Goal: Communication & Community: Answer question/provide support

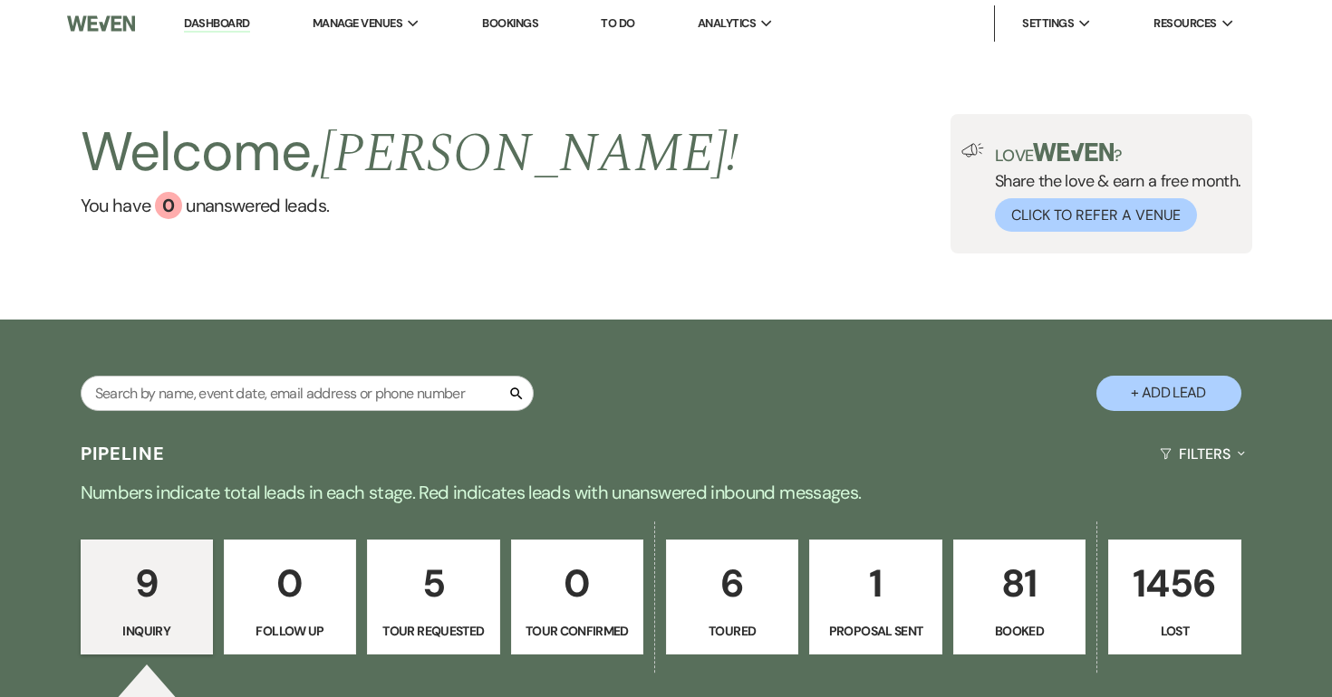
click at [1171, 395] on button "+ Add Lead" at bounding box center [1168, 393] width 145 height 35
select select "696"
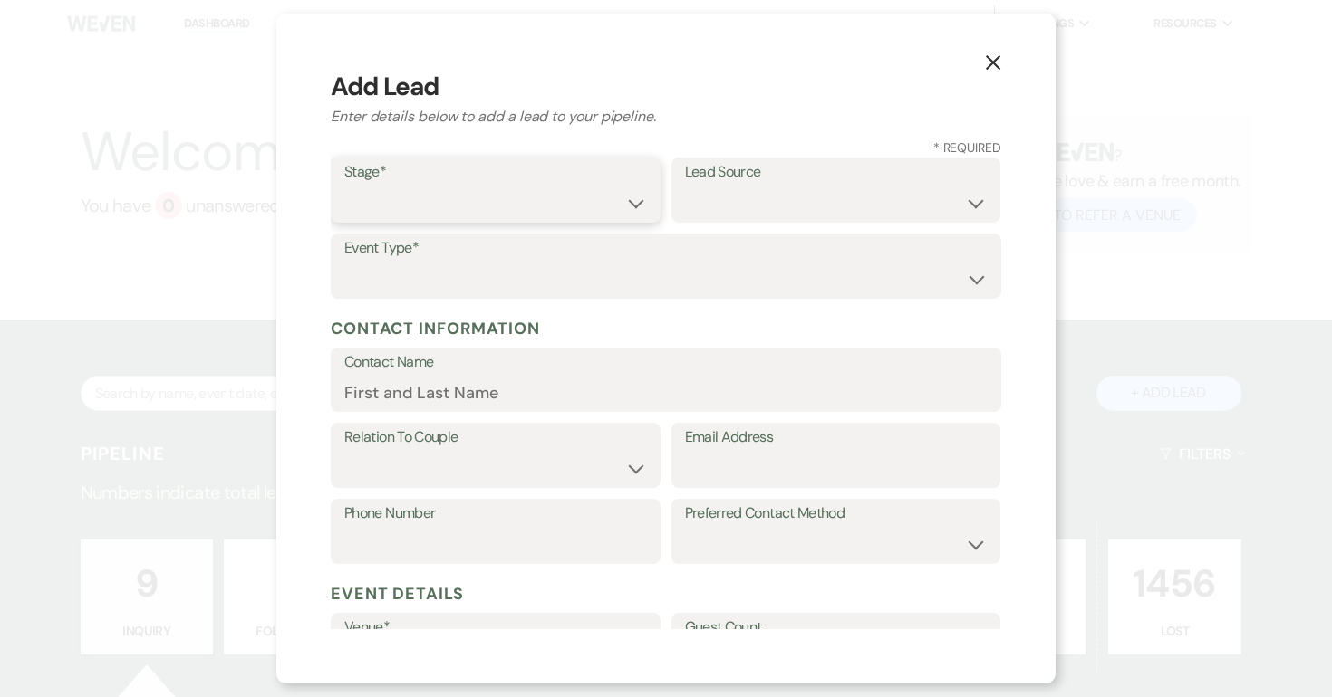
click at [488, 197] on select "Inquiry Follow Up Tour Requested Tour Confirmed Toured Proposal Sent Booked Lost" at bounding box center [495, 203] width 303 height 35
select select "1"
click at [344, 186] on select "Inquiry Follow Up Tour Requested Tour Confirmed Toured Proposal Sent Booked Lost" at bounding box center [495, 203] width 303 height 35
click at [713, 194] on select "Weven Venue Website Instagram Facebook Pinterest Google The Knot Wedding Wire H…" at bounding box center [836, 203] width 303 height 35
select select "22"
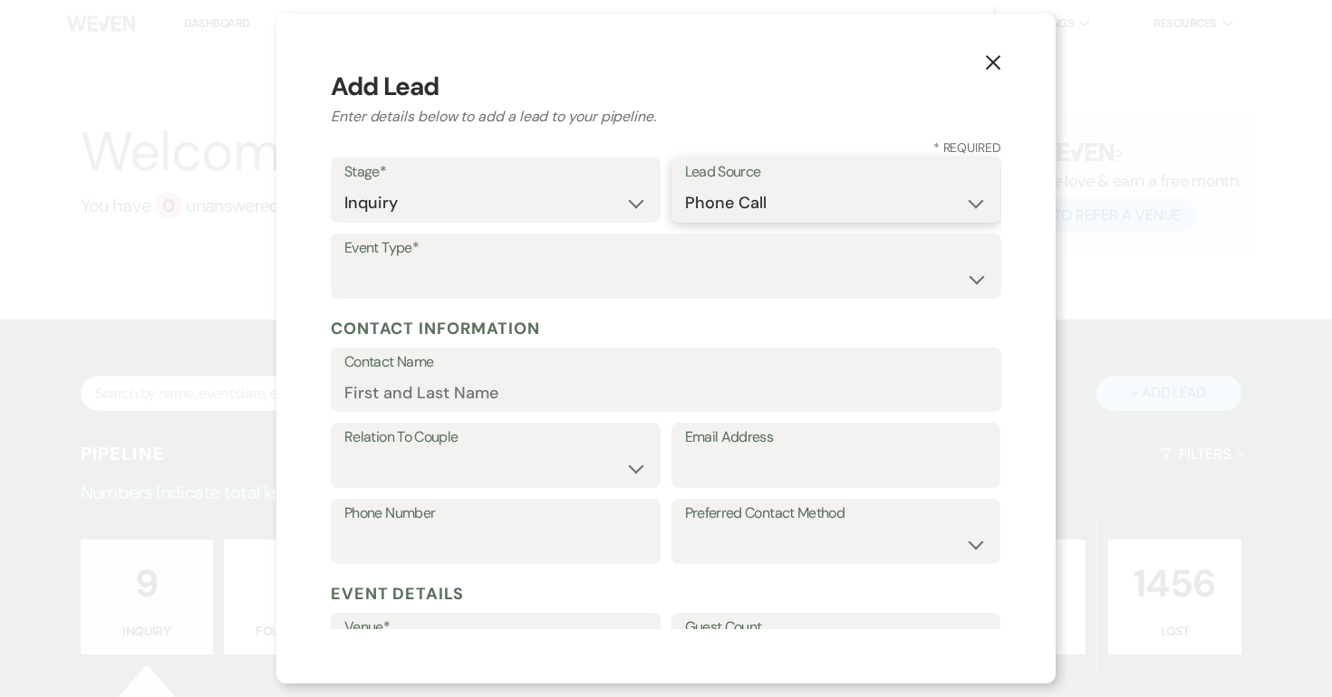
click at [685, 186] on select "Weven Venue Website Instagram Facebook Pinterest Google The Knot Wedding Wire H…" at bounding box center [836, 203] width 303 height 35
click at [469, 283] on select "Wedding Anniversary Party Baby Shower Bachelorette / Bachelor Party Birthday Pa…" at bounding box center [665, 279] width 643 height 35
select select "1"
click at [344, 262] on select "Wedding Anniversary Party Baby Shower Bachelorette / Bachelor Party Birthday Pa…" at bounding box center [665, 279] width 643 height 35
click at [446, 399] on input "Contact Name" at bounding box center [665, 392] width 643 height 35
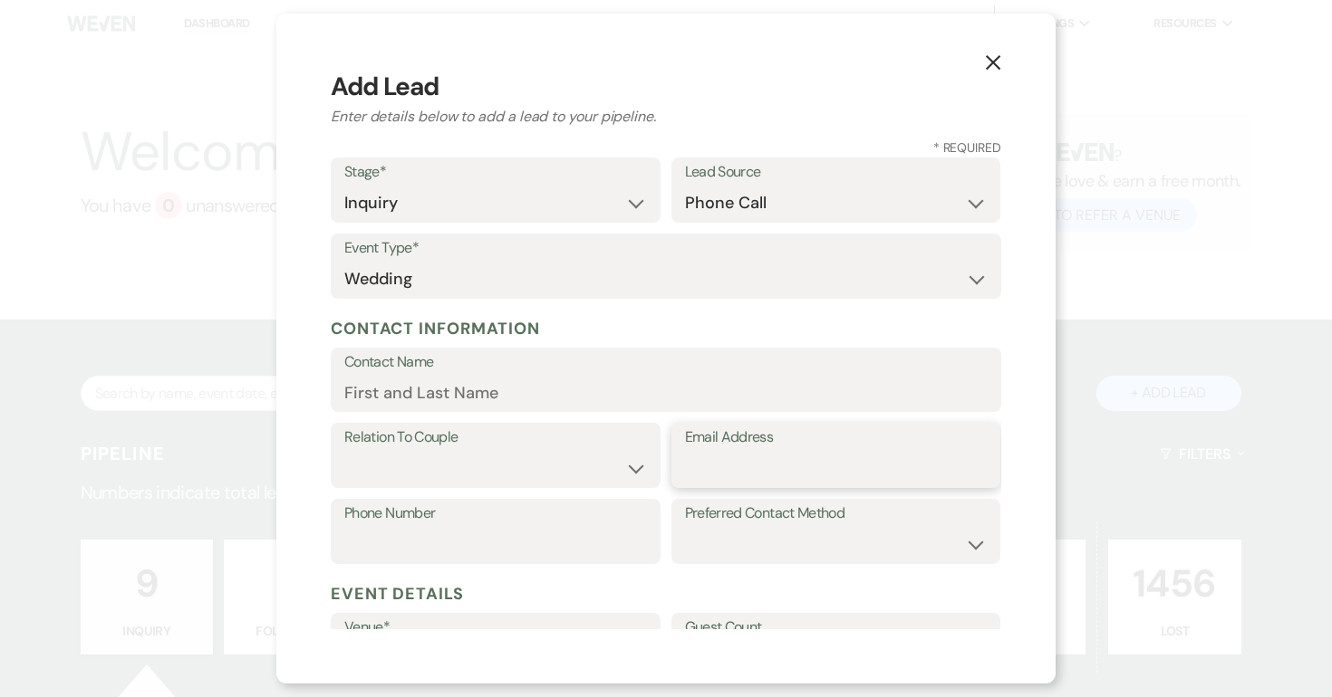
click at [748, 471] on input "Email Address" at bounding box center [836, 468] width 303 height 35
paste input "[EMAIL_ADDRESS][DOMAIN_NAME]"
type input "[EMAIL_ADDRESS][DOMAIN_NAME]"
click at [538, 390] on input "Contact Name" at bounding box center [665, 392] width 643 height 35
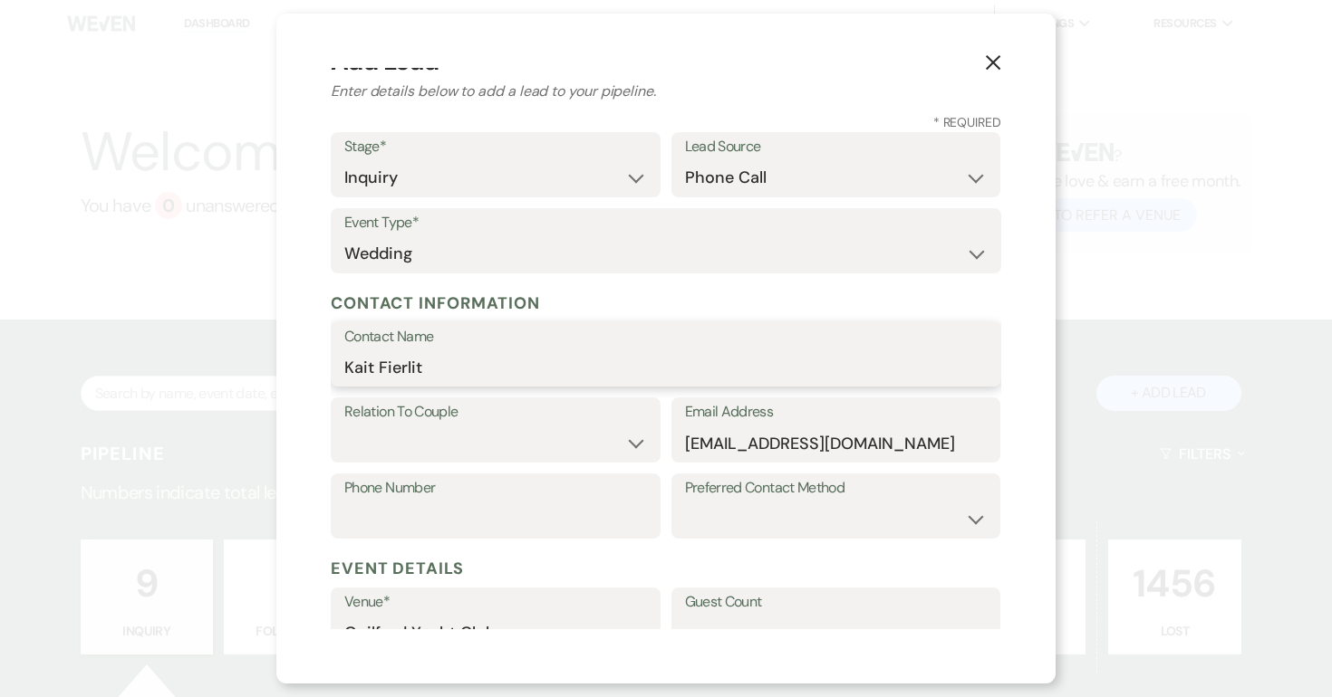
type input "Kait Fierlit"
click at [709, 510] on select "Email Phone Text" at bounding box center [836, 519] width 303 height 35
select select "email"
click at [685, 502] on select "Email Phone Text" at bounding box center [836, 519] width 303 height 35
click at [439, 435] on select "Couple Planner Parent of Couple Family Member Friend Other" at bounding box center [495, 443] width 303 height 35
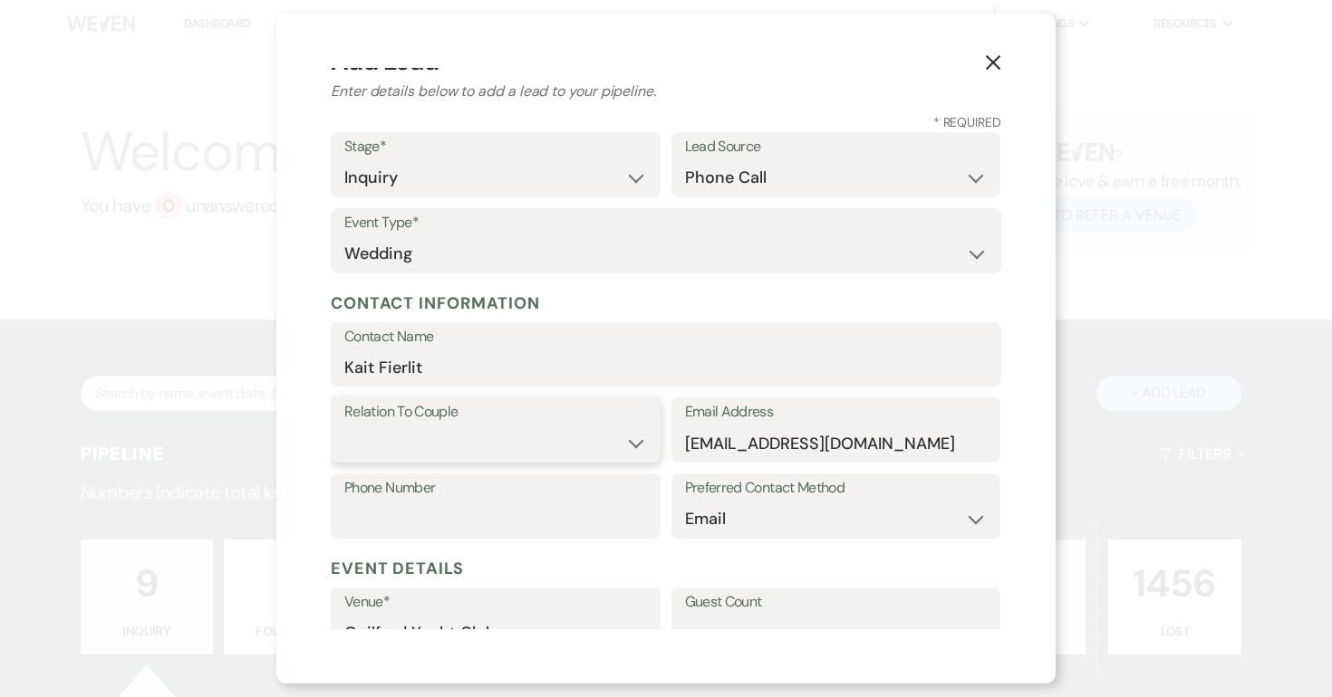
select select "1"
click at [344, 426] on select "Couple Planner Parent of Couple Family Member Friend Other" at bounding box center [495, 443] width 303 height 35
click at [404, 505] on input "Phone Number" at bounding box center [495, 519] width 303 height 35
paste input "‭[PHONE_NUMBER]‬"
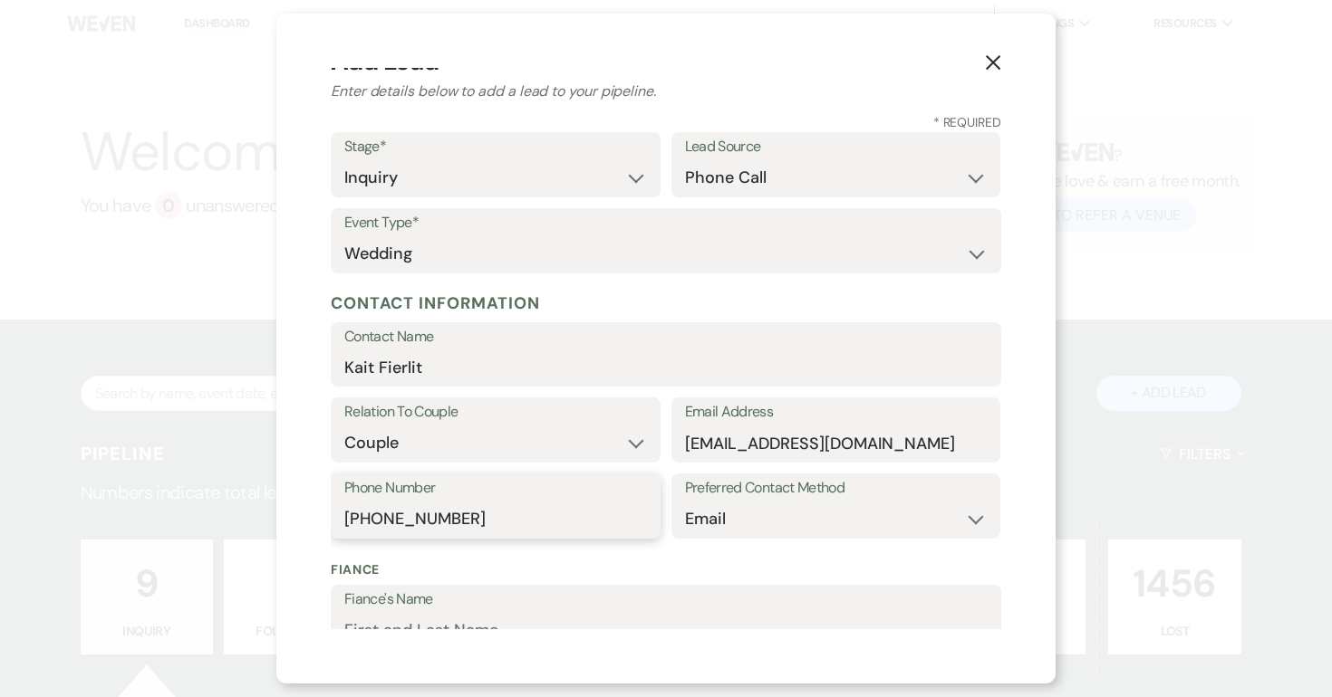
scroll to position [514, 0]
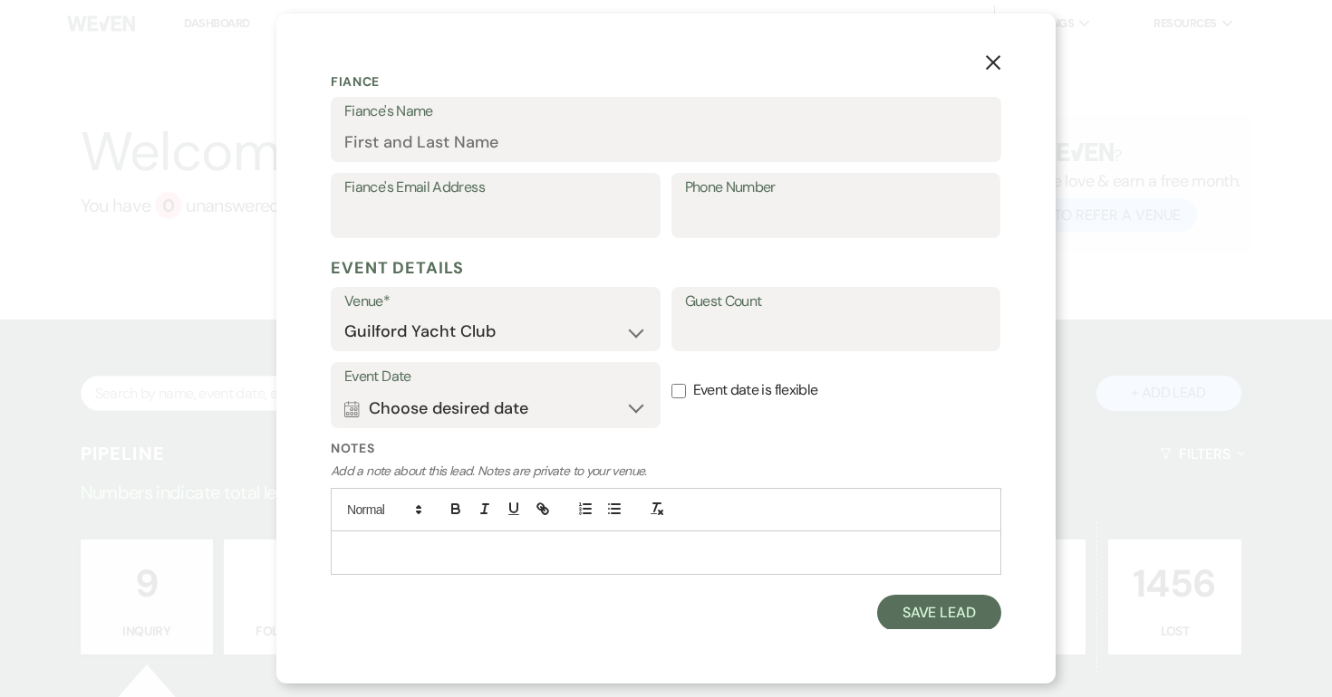
type input "‭[PHONE_NUMBER]‬"
click at [640, 407] on button "Calendar Choose desired date Expand" at bounding box center [495, 408] width 303 height 36
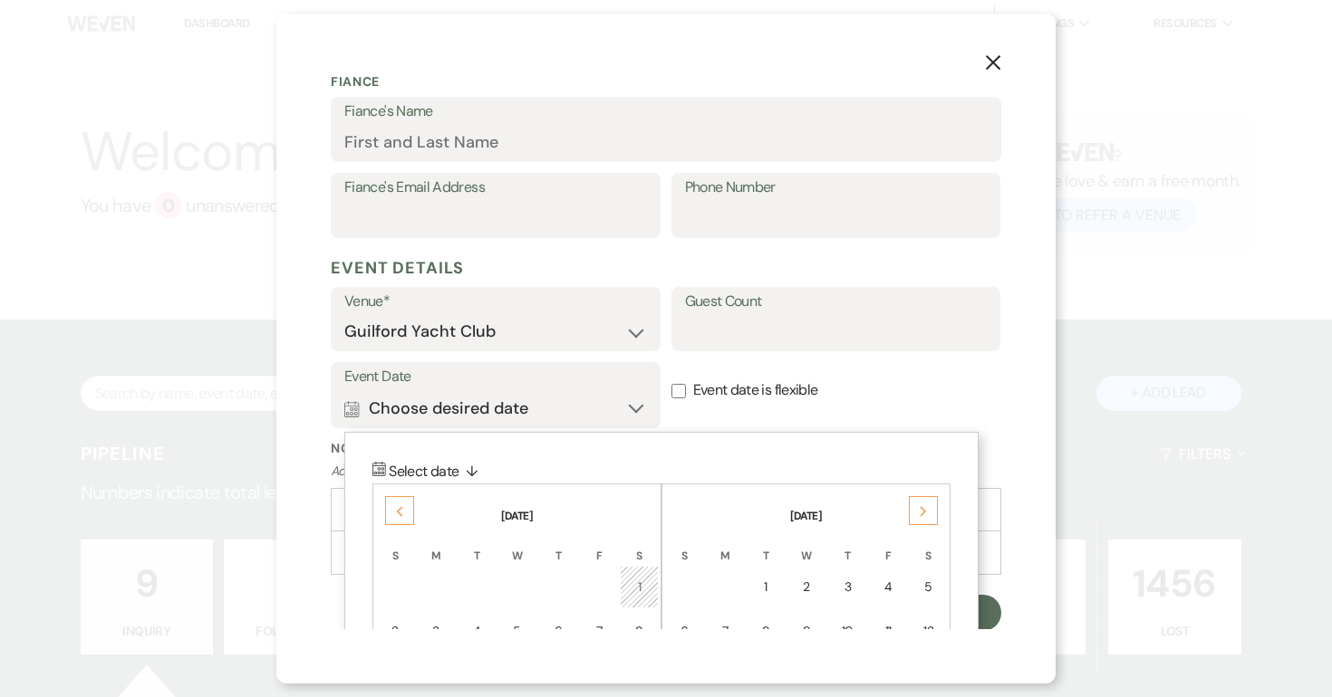
click at [918, 512] on icon "Next" at bounding box center [922, 511] width 9 height 11
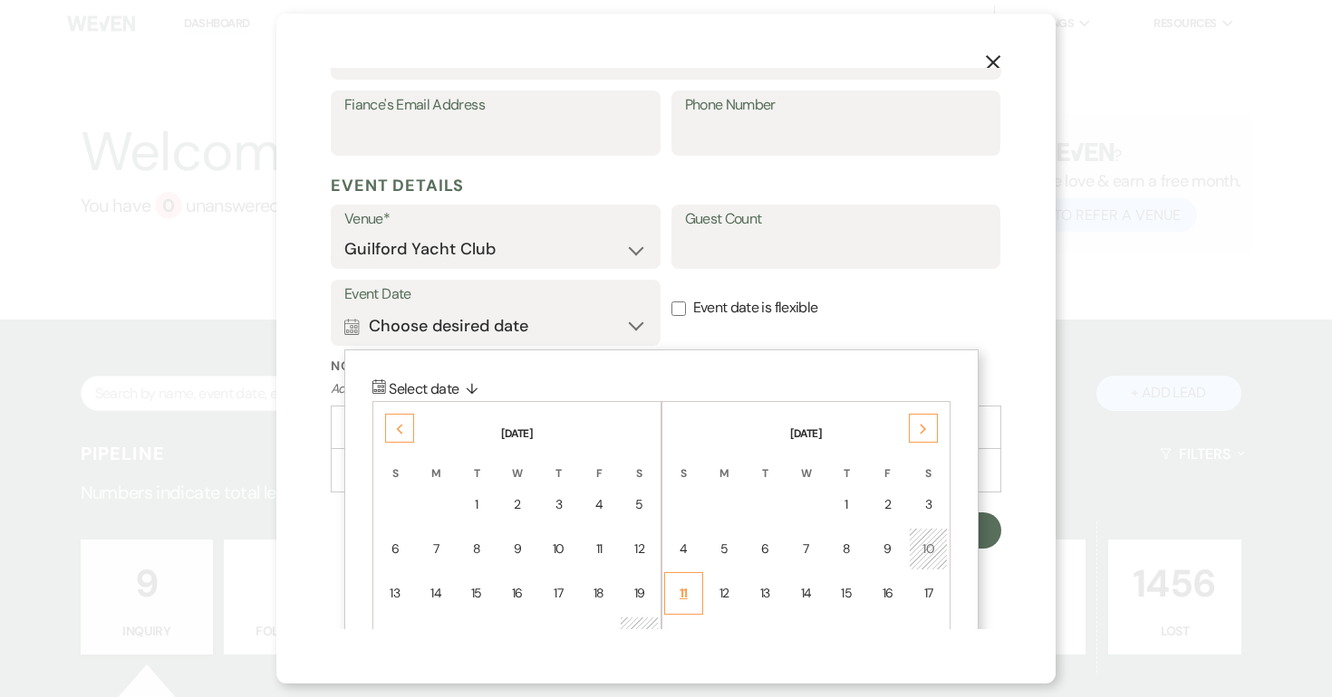
click at [696, 589] on td "11" at bounding box center [683, 593] width 39 height 43
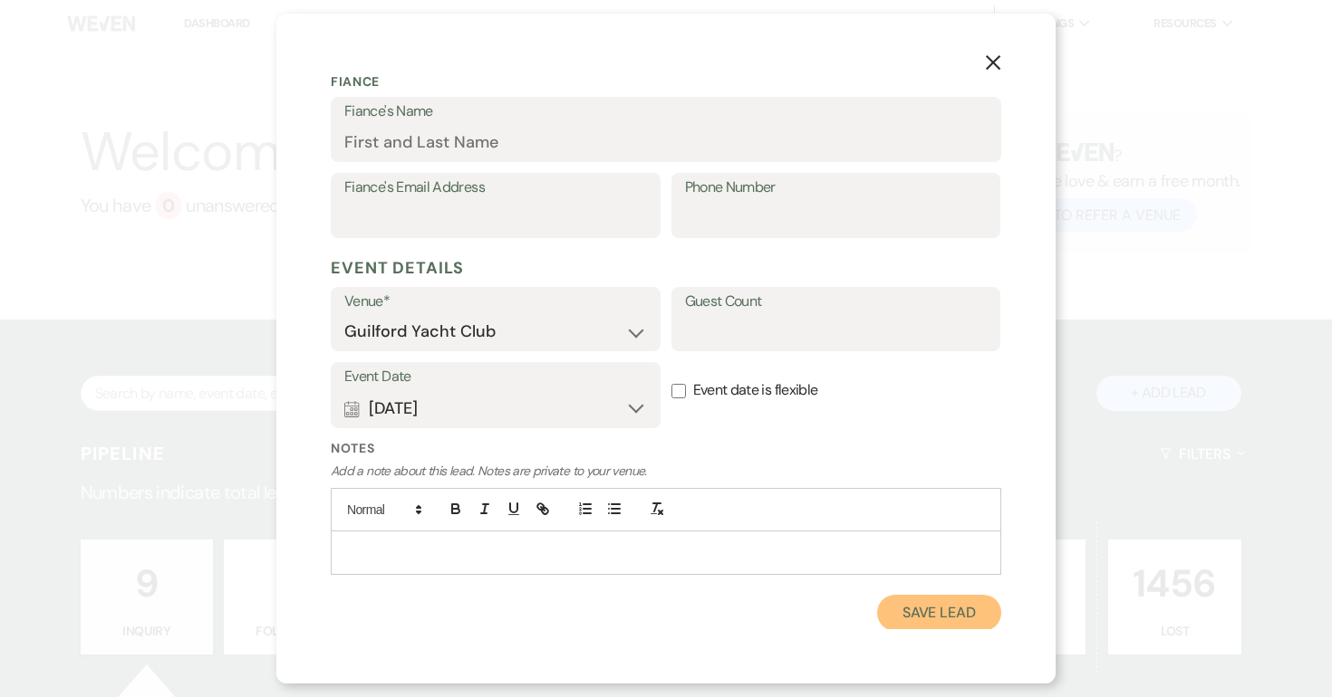
click at [935, 601] on button "Save Lead" at bounding box center [939, 613] width 124 height 36
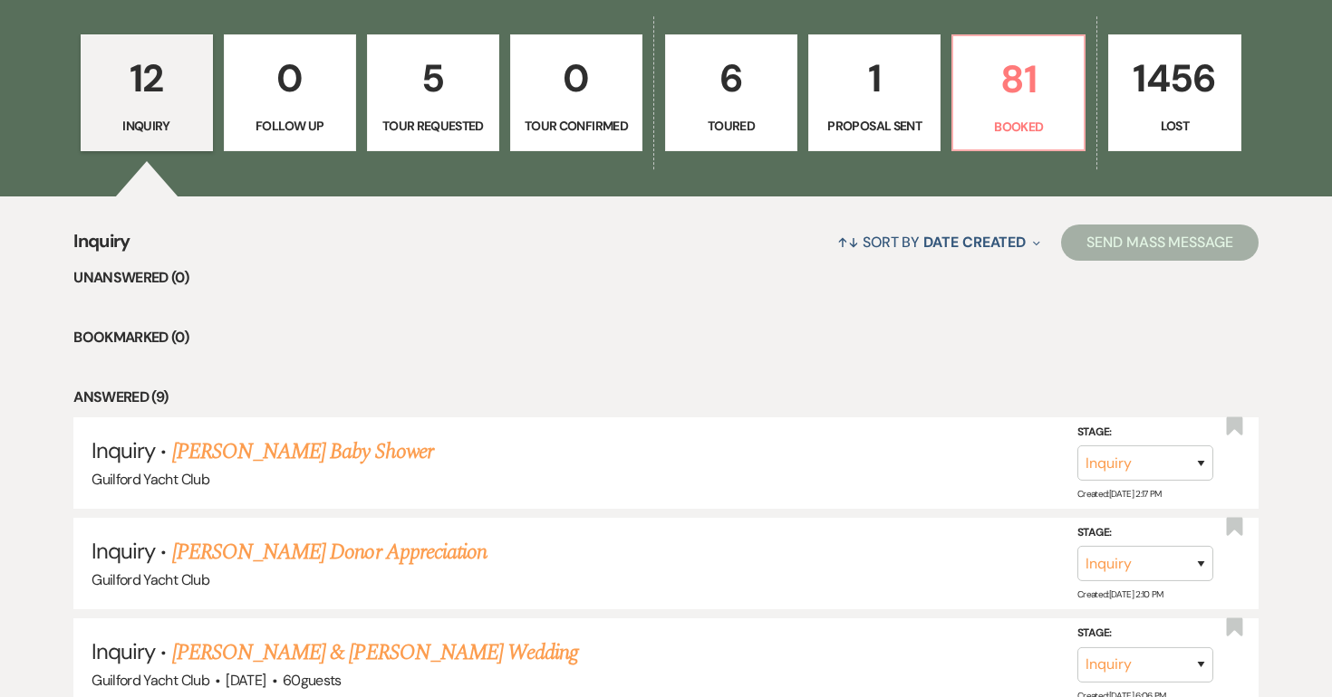
scroll to position [505, 0]
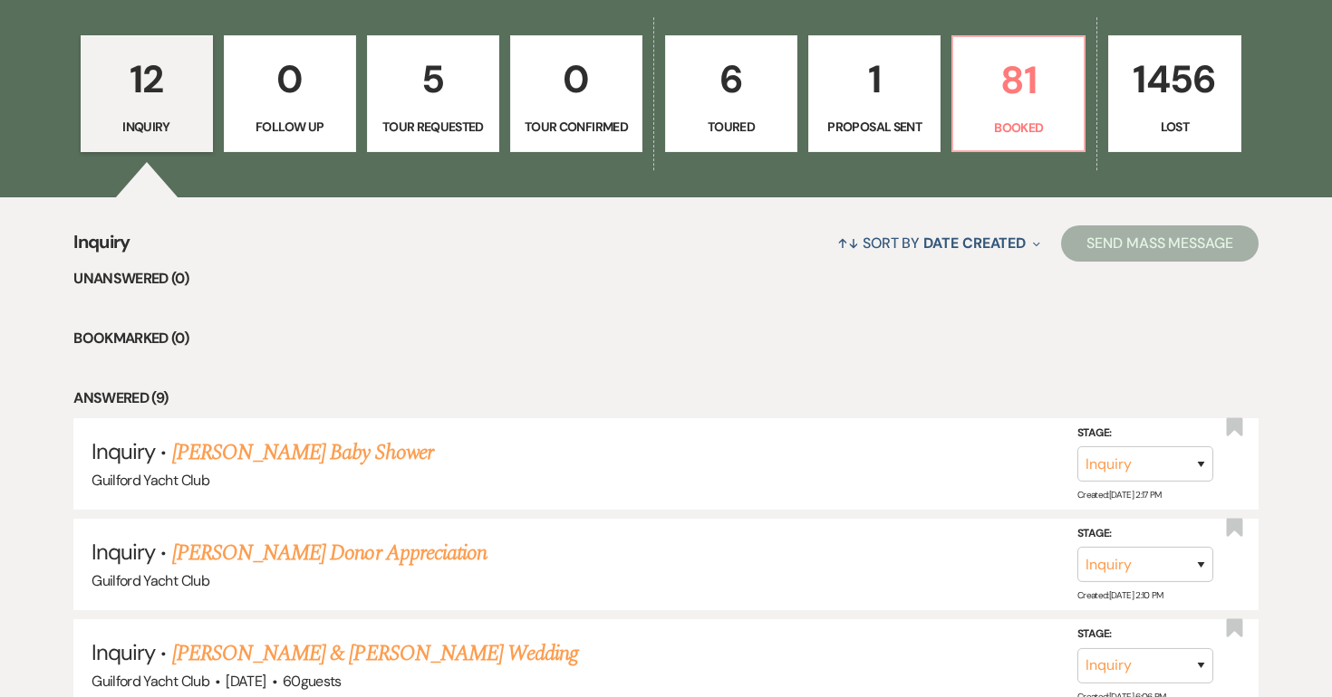
click at [170, 126] on p "Inquiry" at bounding box center [146, 127] width 109 height 20
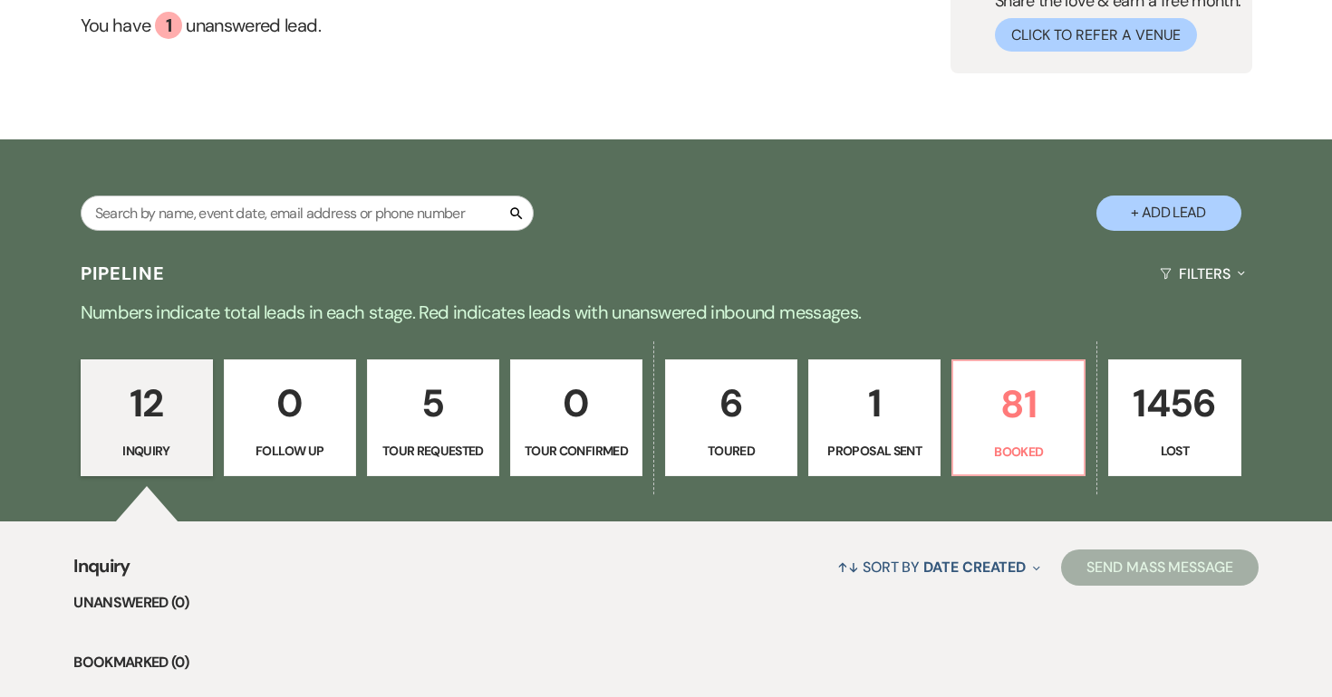
scroll to position [42, 0]
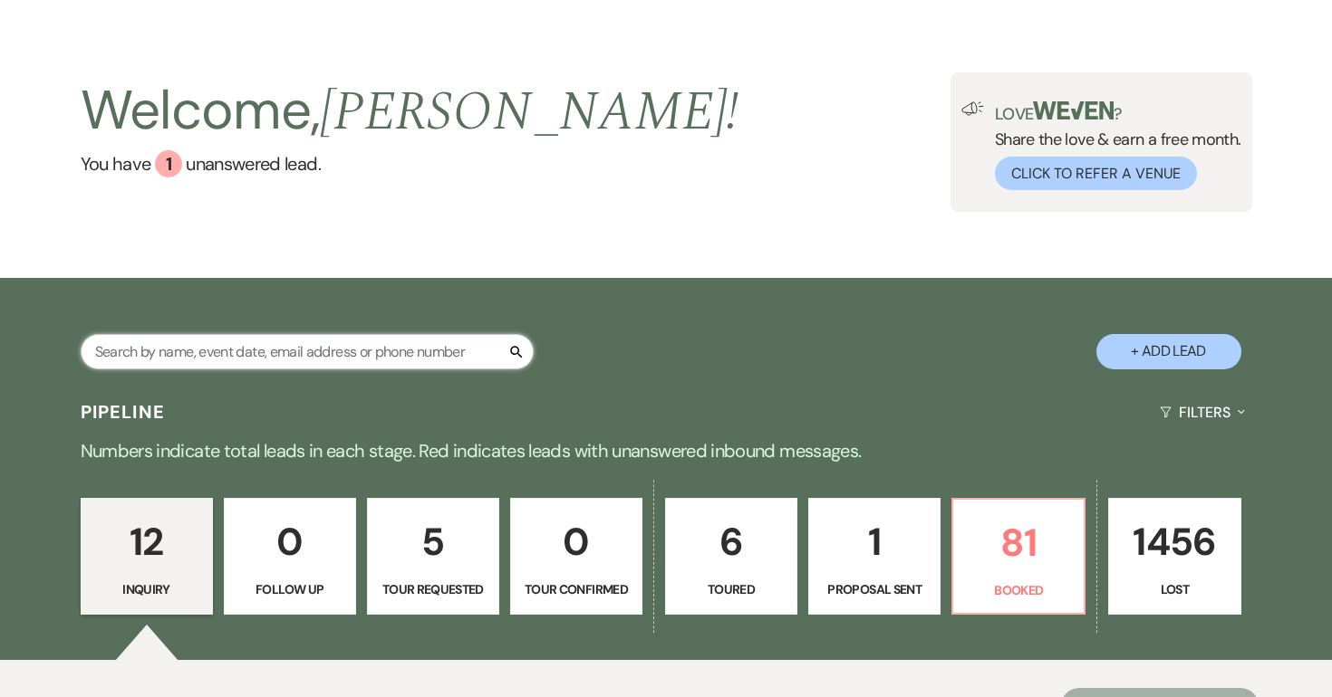
click at [222, 348] on input "text" at bounding box center [307, 351] width 453 height 35
type input "kaitlin"
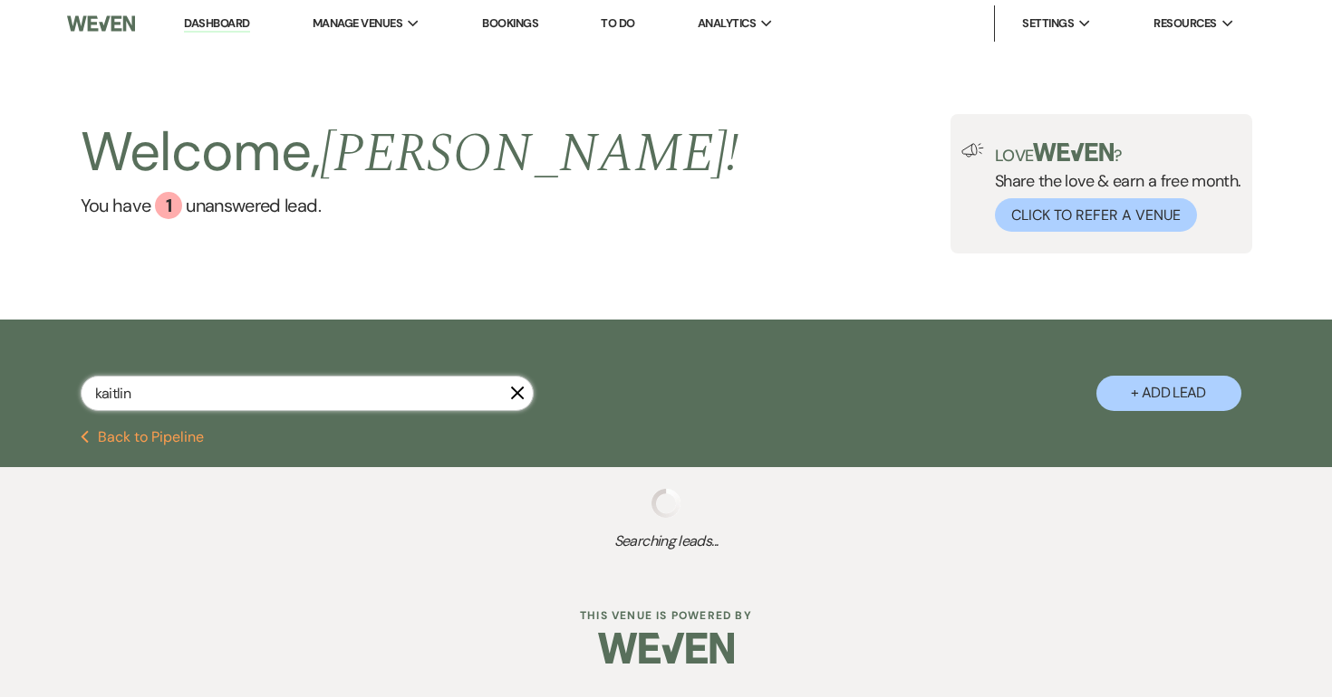
select select "8"
select select "5"
select select "8"
select select "5"
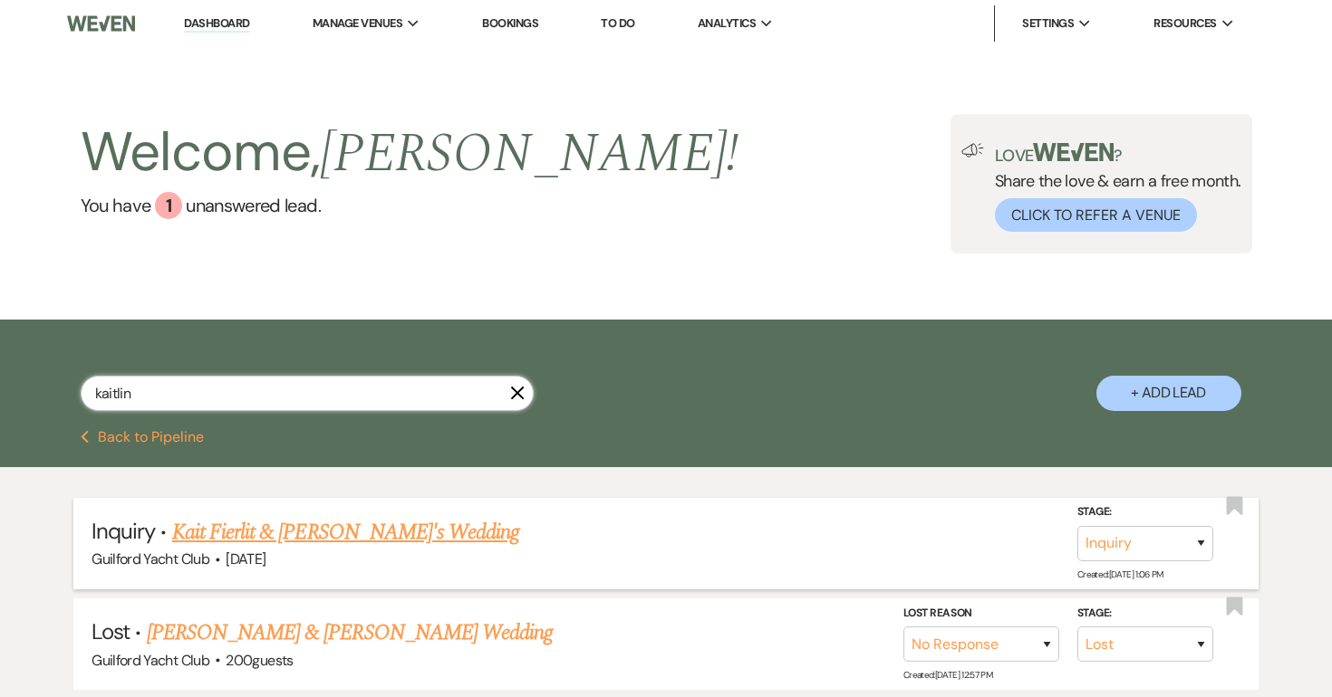
type input "kaitlin"
click at [313, 535] on link "Kait Fierlit & [PERSON_NAME]'s Wedding" at bounding box center [346, 532] width 348 height 33
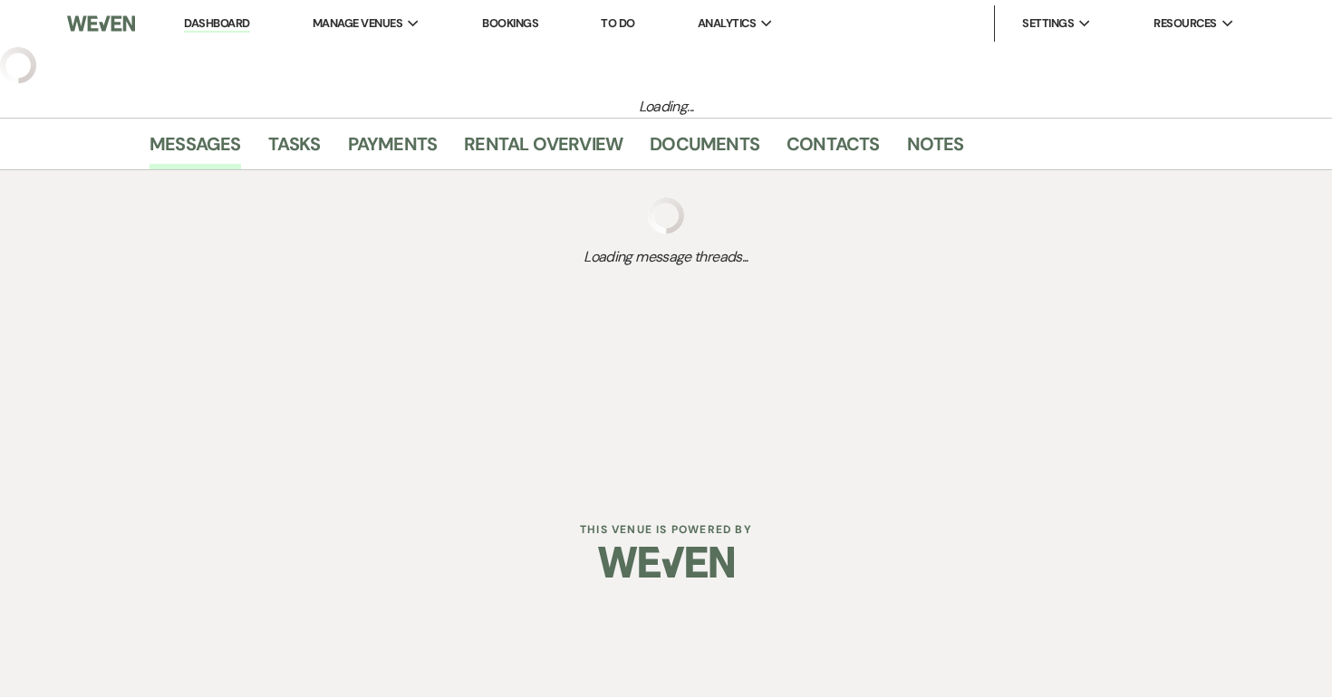
select select "22"
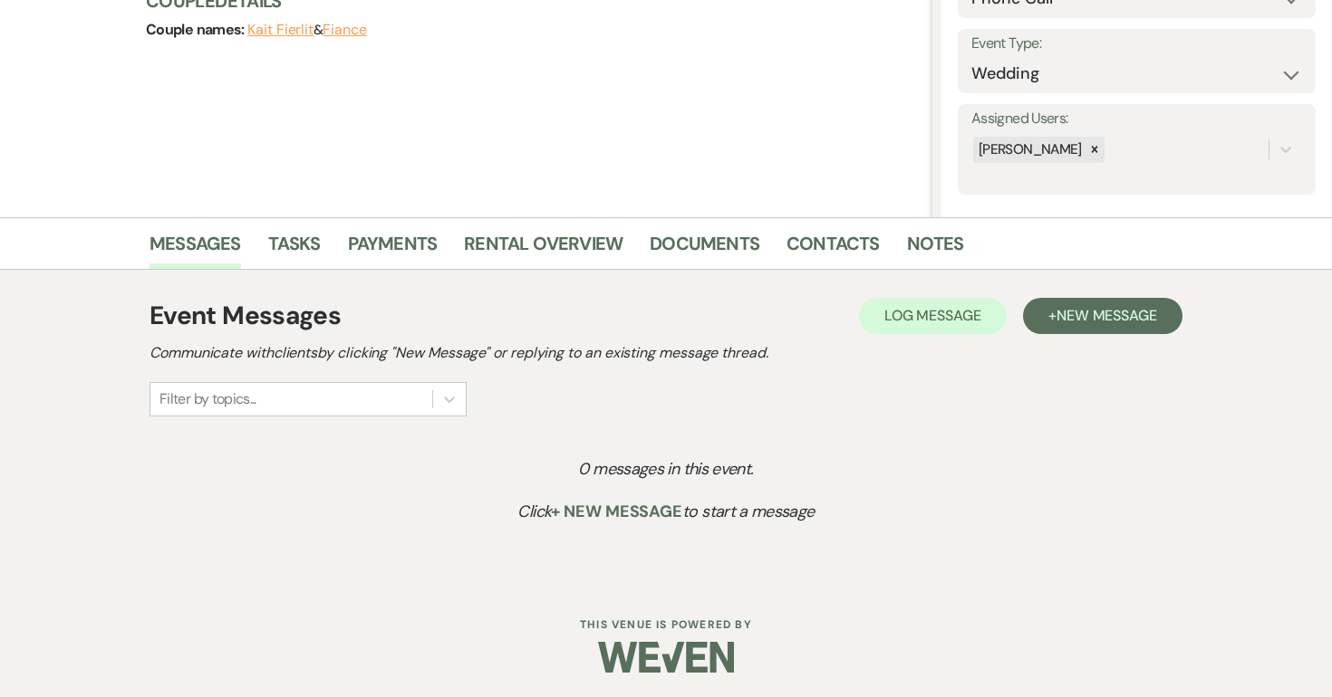
scroll to position [239, 0]
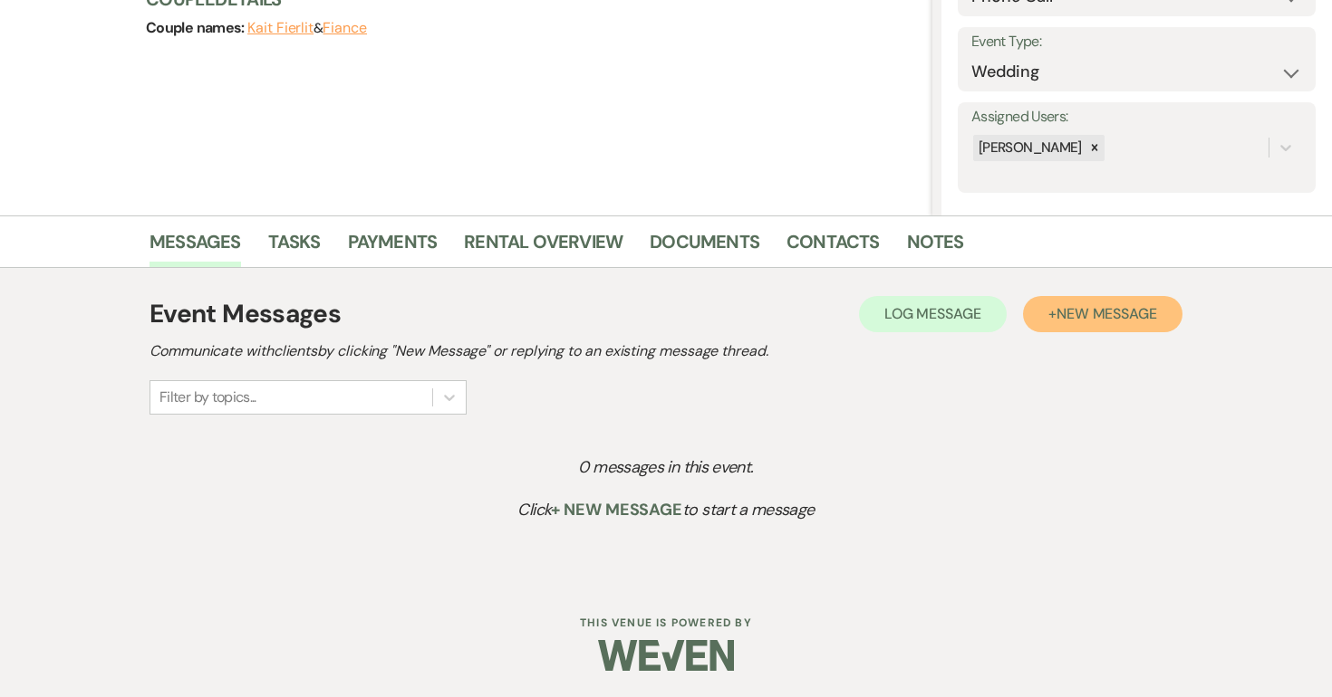
click at [1064, 317] on span "New Message" at bounding box center [1106, 313] width 101 height 19
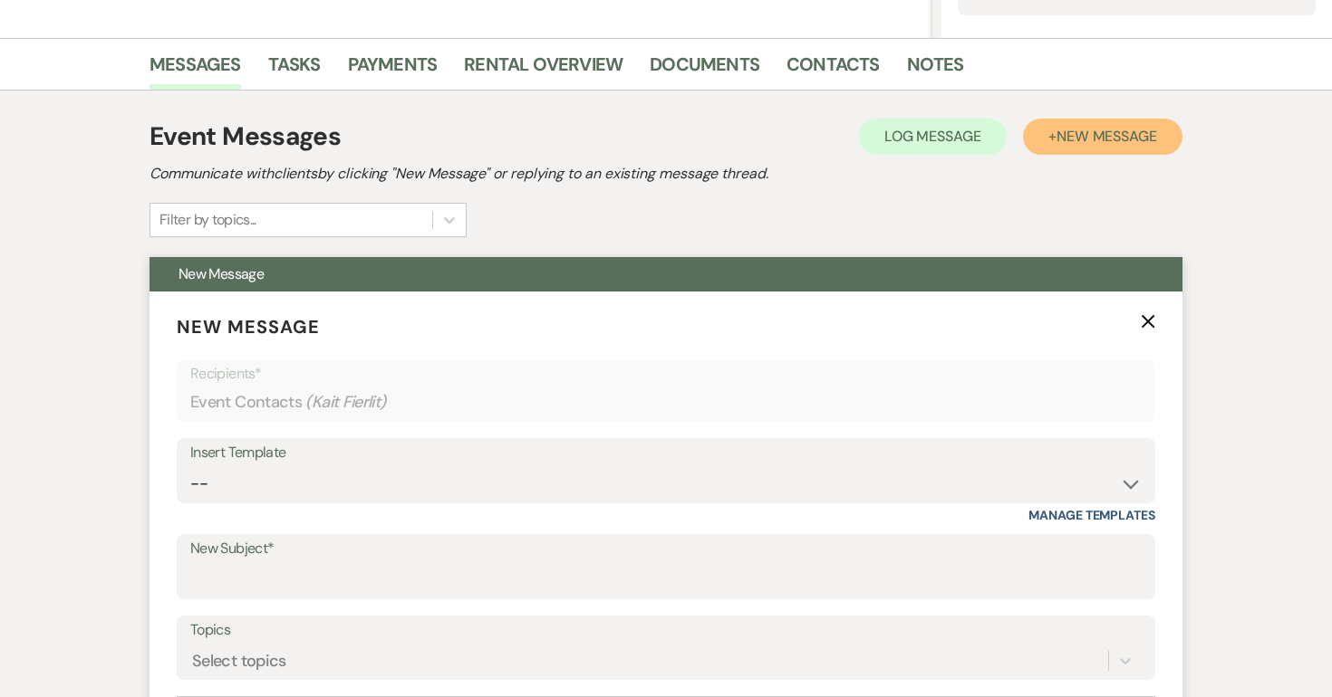
scroll to position [418, 0]
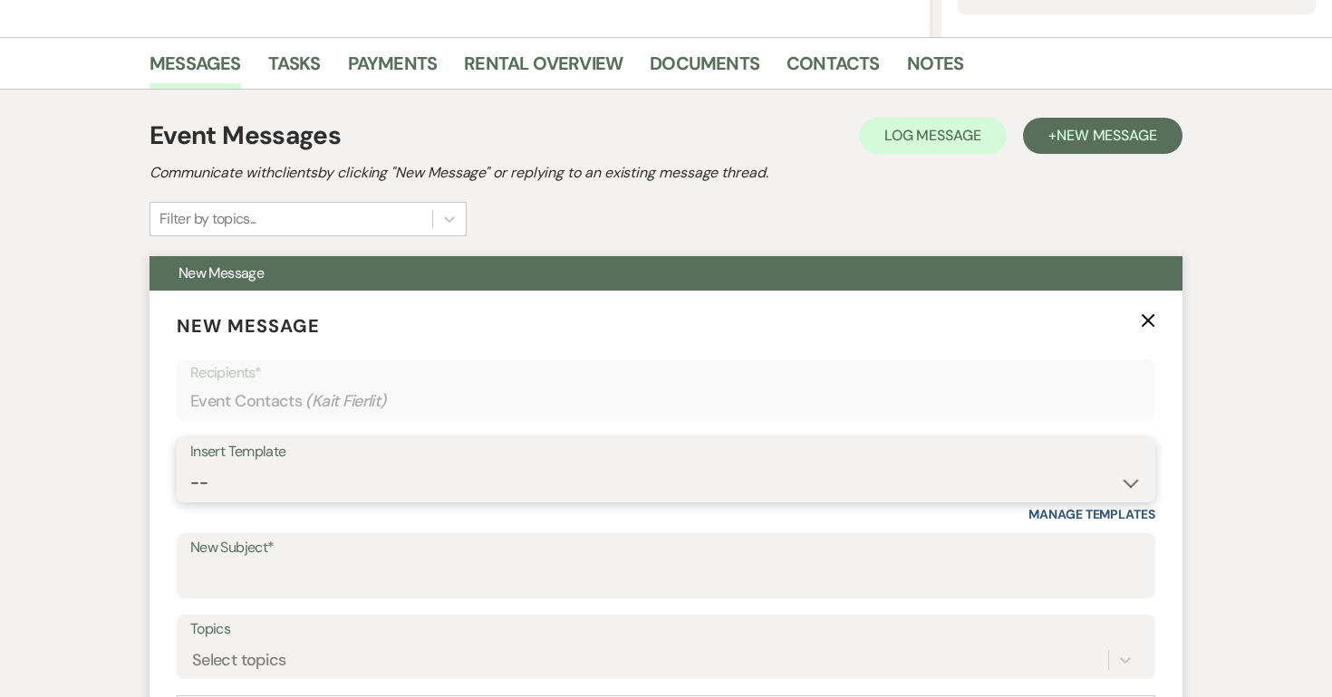
click at [507, 483] on select "-- Weven Planning Portal Introduction (Booked Events) Initial Inquiry Response …" at bounding box center [665, 483] width 951 height 35
select select "2020"
click at [190, 466] on select "-- Weven Planning Portal Introduction (Booked Events) Initial Inquiry Response …" at bounding box center [665, 483] width 951 height 35
type input "Guilford Yacht Club rates & preferred caterers"
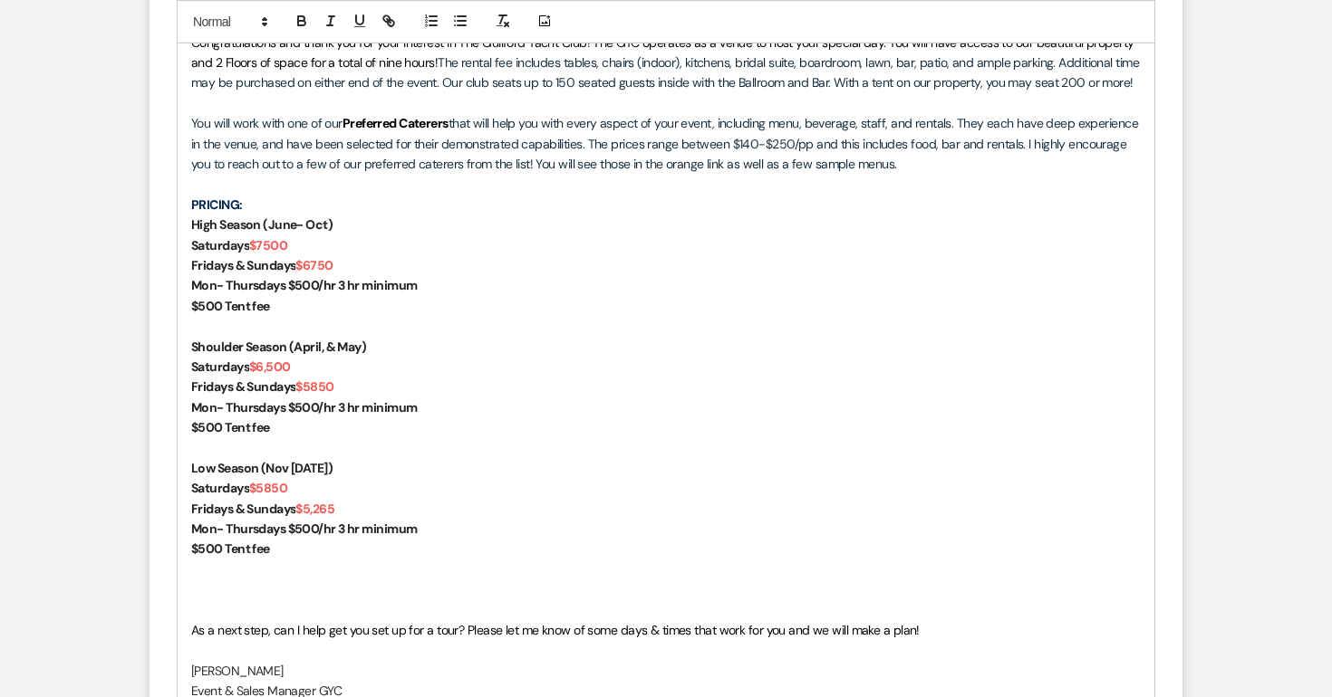
scroll to position [1223, 0]
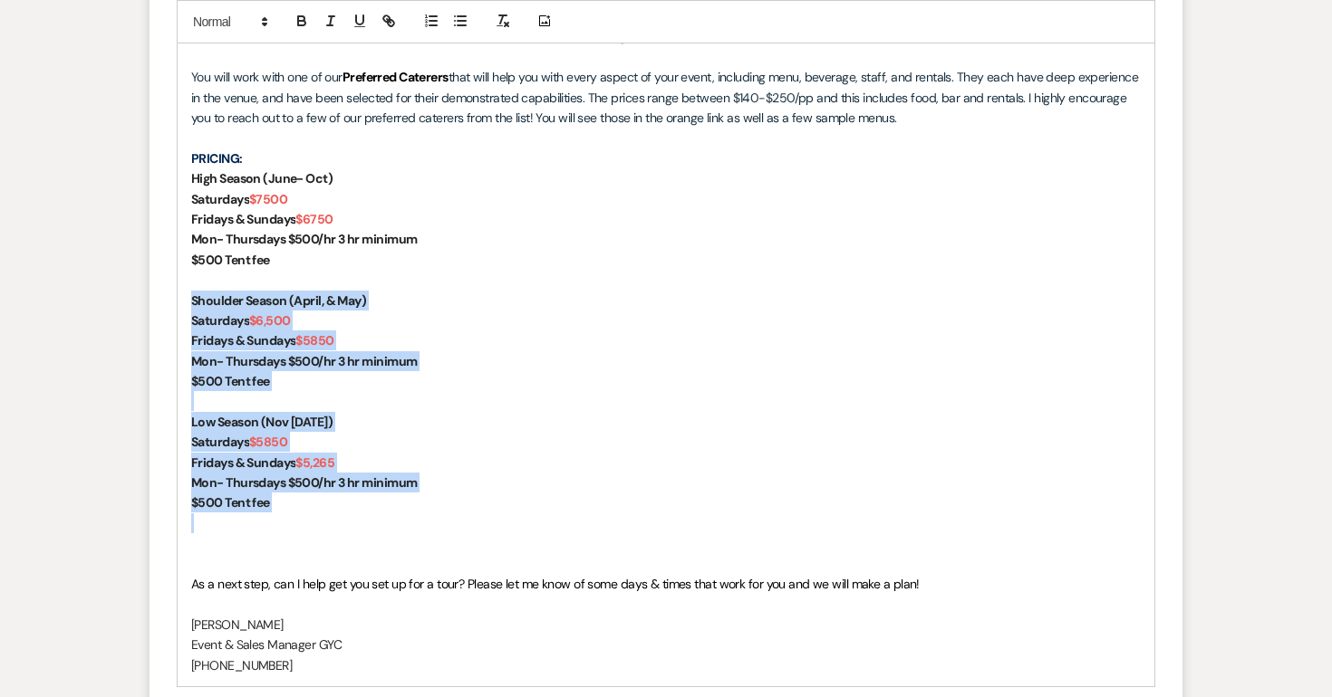
drag, startPoint x: 289, startPoint y: 515, endPoint x: 168, endPoint y: 297, distance: 249.3
click at [168, 297] on form "New Message X Draft saved! Recipients* Event Contacts ( Kait Fierlit ) Insert T…" at bounding box center [665, 221] width 1033 height 1472
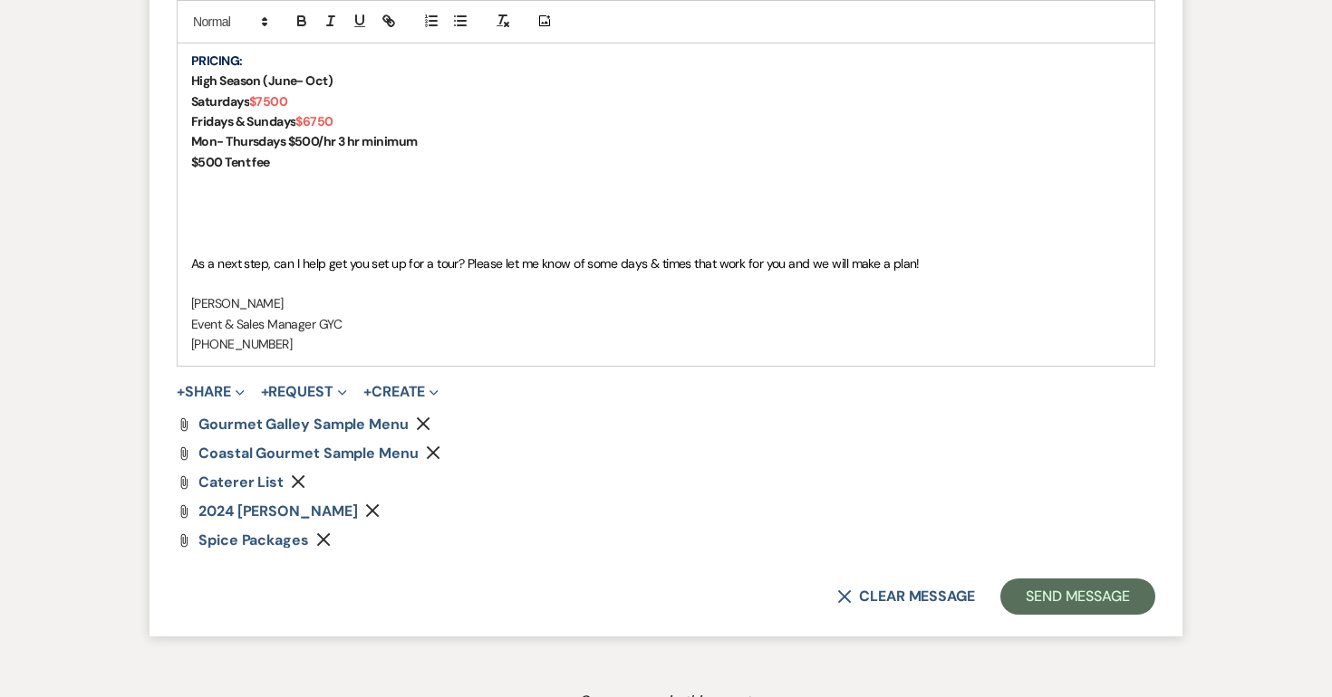
scroll to position [1328, 0]
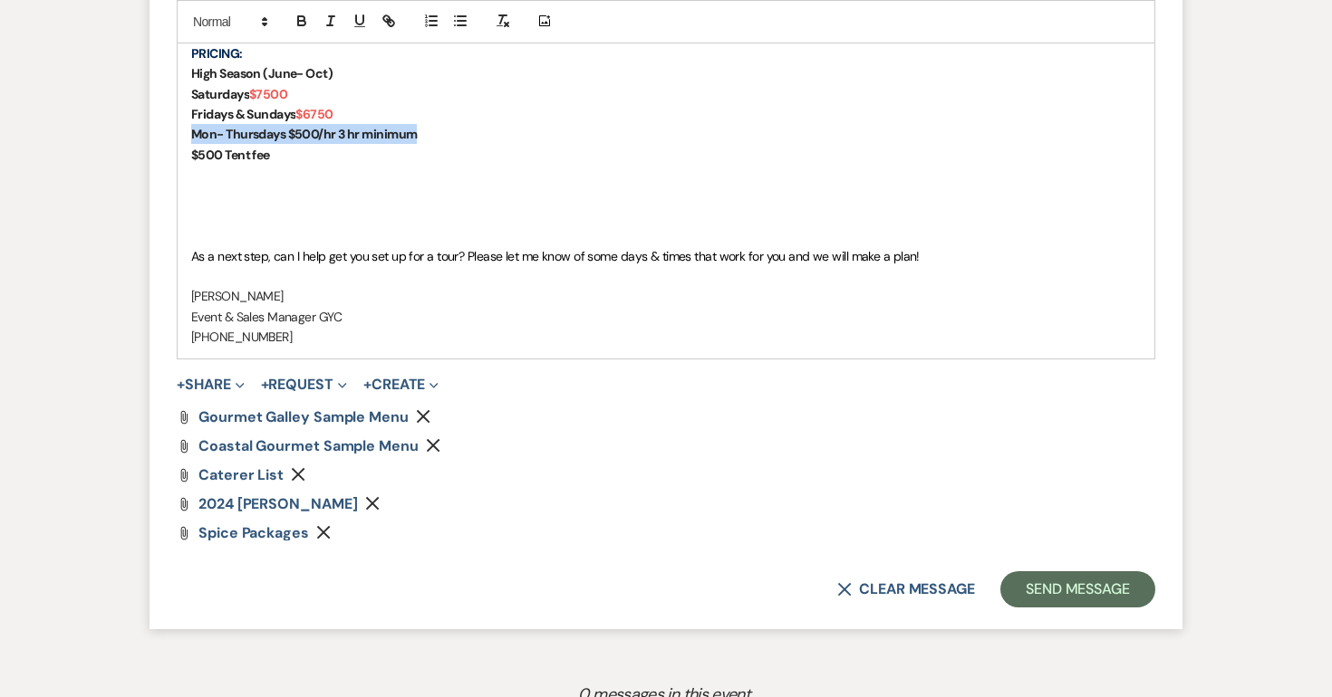
drag, startPoint x: 446, startPoint y: 138, endPoint x: 178, endPoint y: 135, distance: 267.2
click at [178, 135] on div "Kait, Congratulations and thank you for your interest in The Guilford Yacht Clu…" at bounding box center [666, 94] width 976 height 529
click at [380, 503] on icon "Remove" at bounding box center [372, 503] width 14 height 14
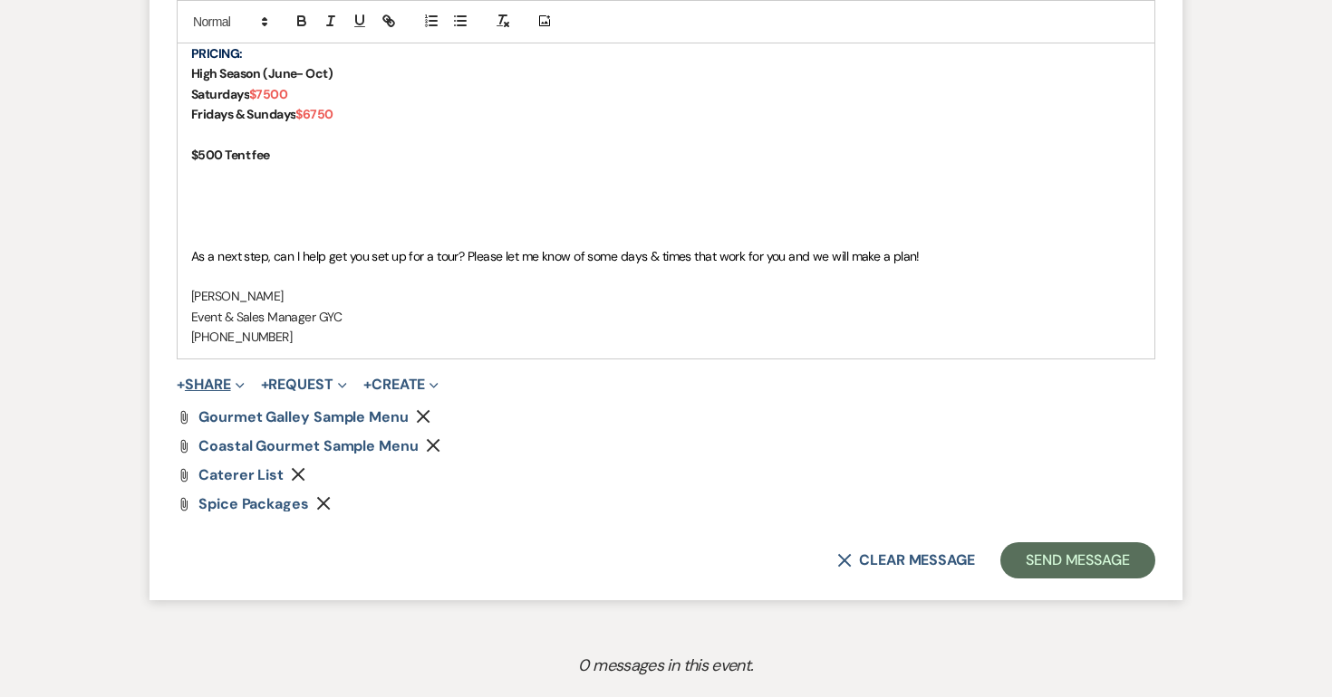
click at [221, 385] on button "+ Share Expand" at bounding box center [211, 385] width 68 height 14
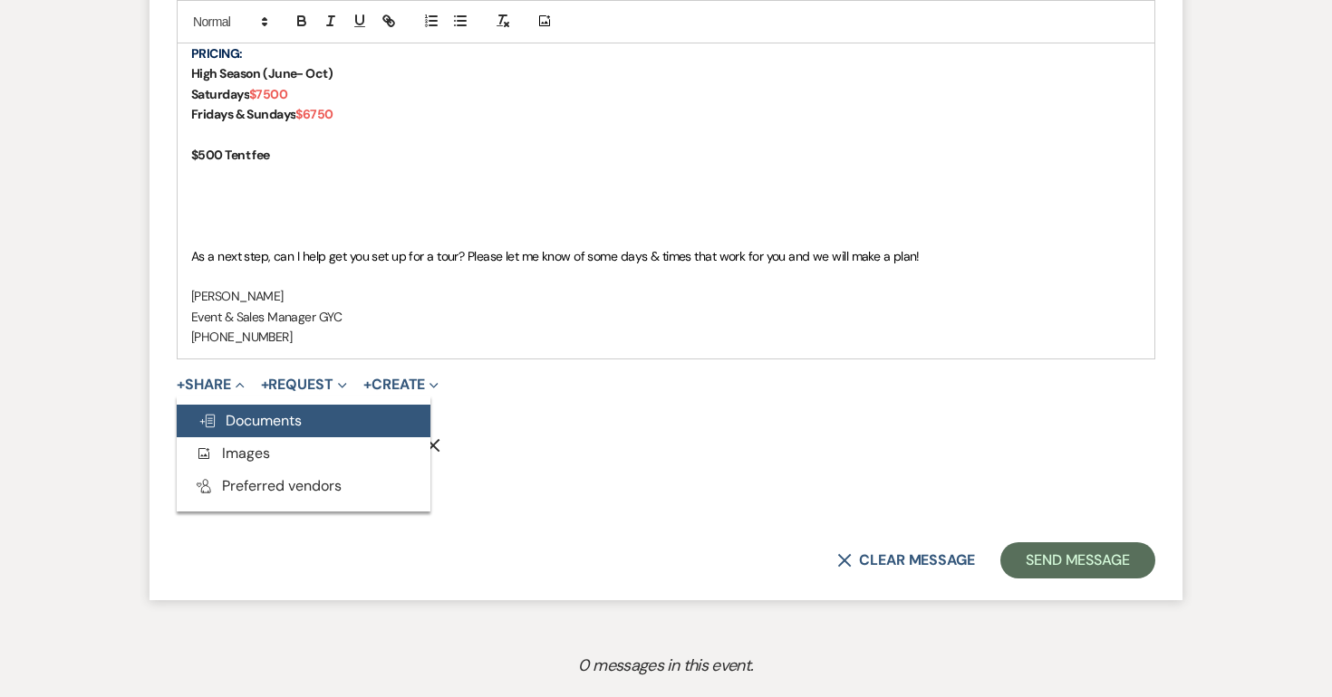
click at [260, 417] on span "Doc Upload Documents" at bounding box center [249, 420] width 103 height 19
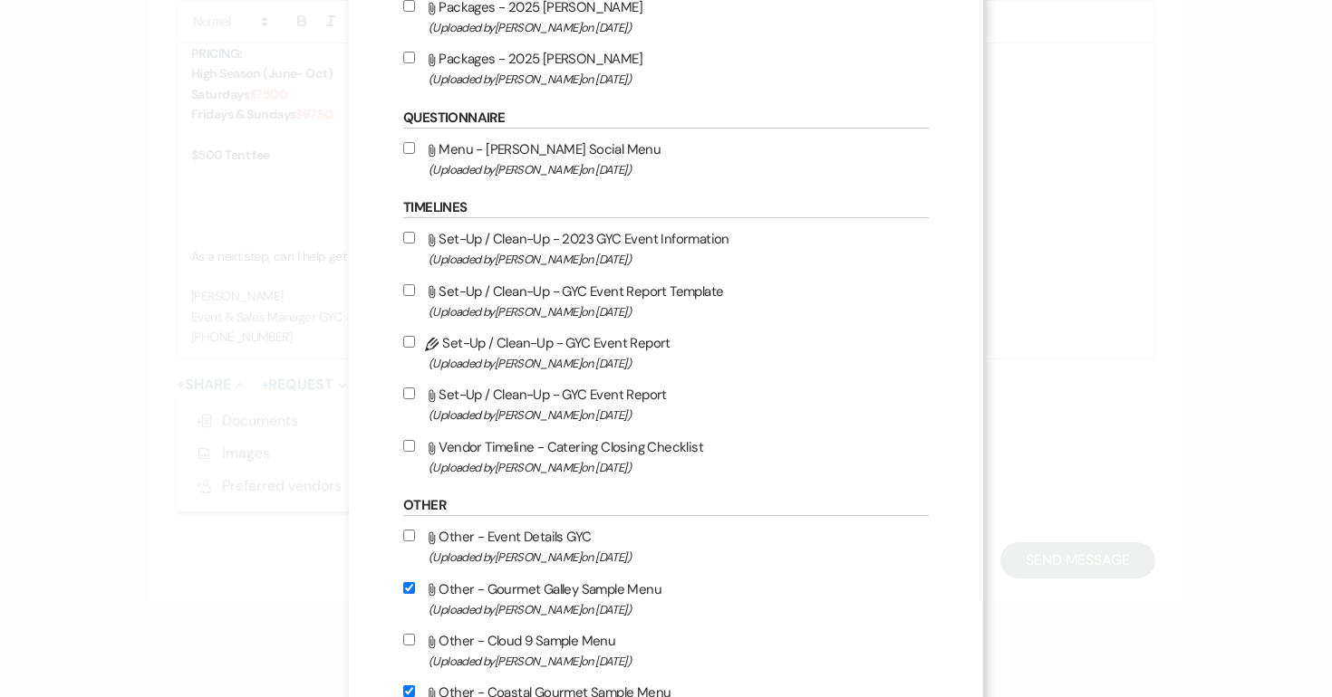
scroll to position [804, 0]
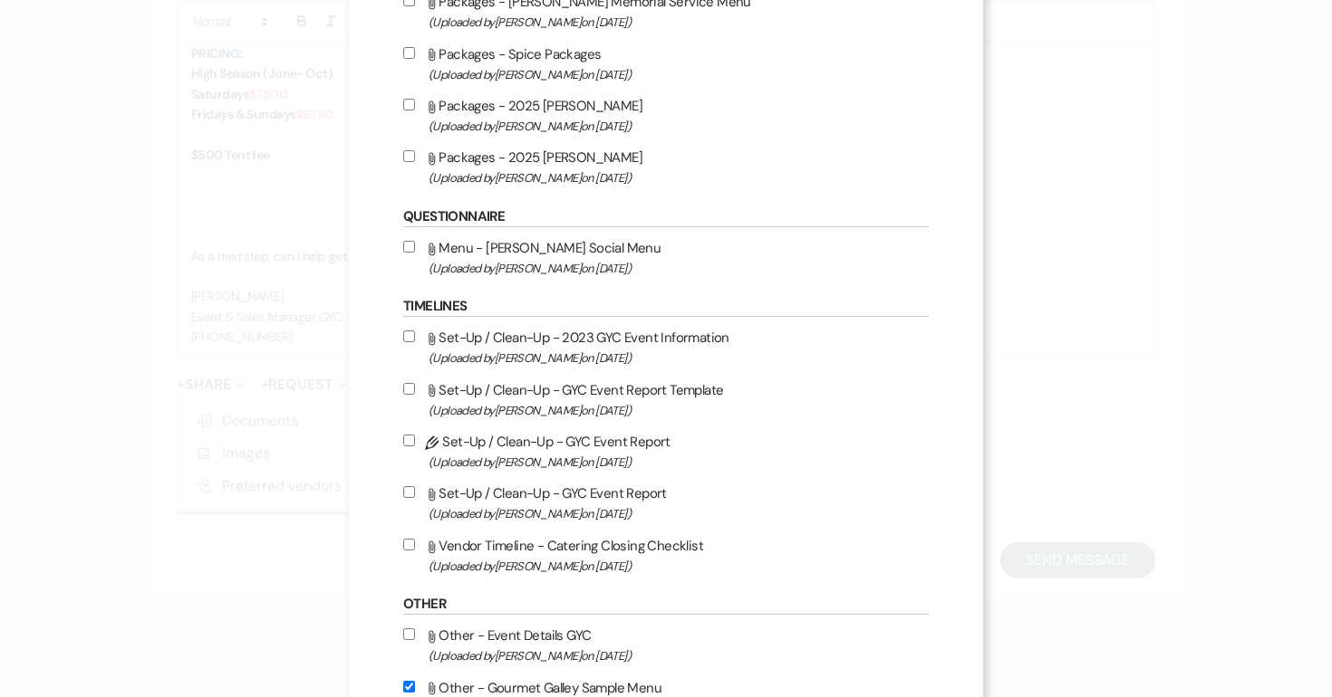
click at [415, 161] on label "Attach File Packages - 2025 [PERSON_NAME] (Uploaded by [PERSON_NAME] on [DATE] )" at bounding box center [665, 167] width 525 height 43
click at [415, 161] on input "Attach File Packages - 2025 [PERSON_NAME] (Uploaded by [PERSON_NAME] on [DATE] )" at bounding box center [409, 156] width 12 height 12
checkbox input "true"
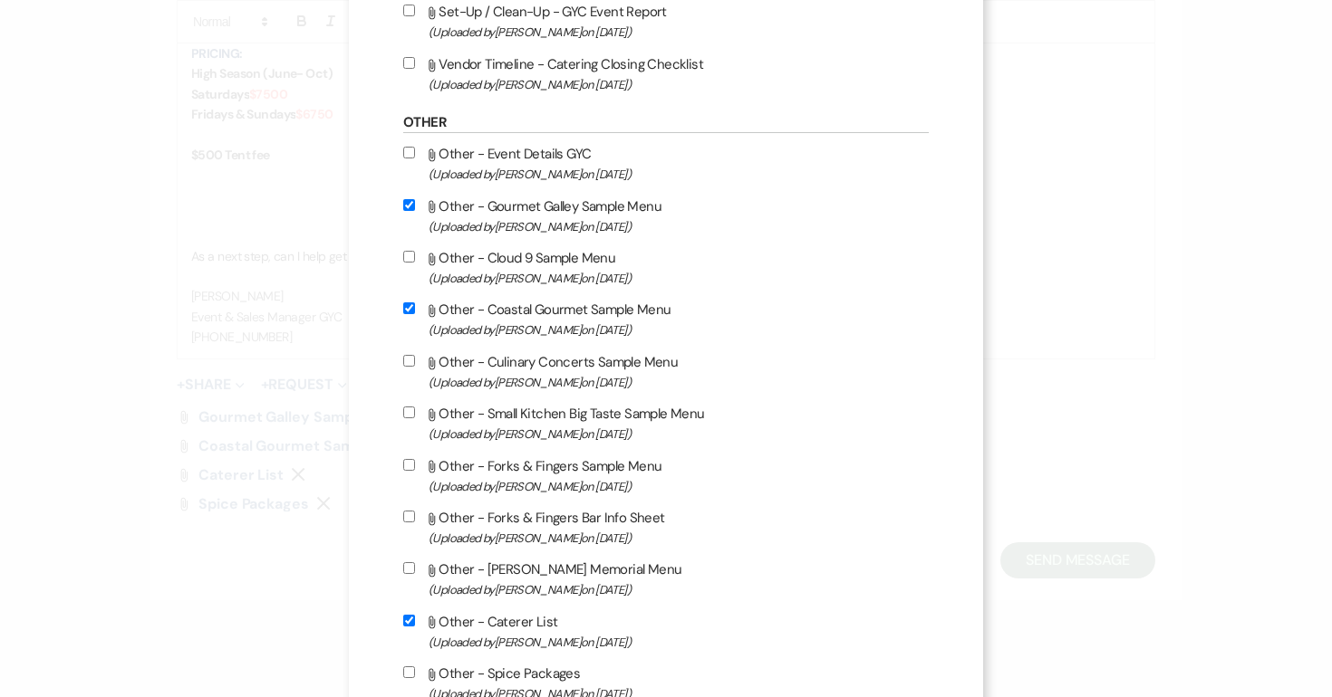
scroll to position [1468, 0]
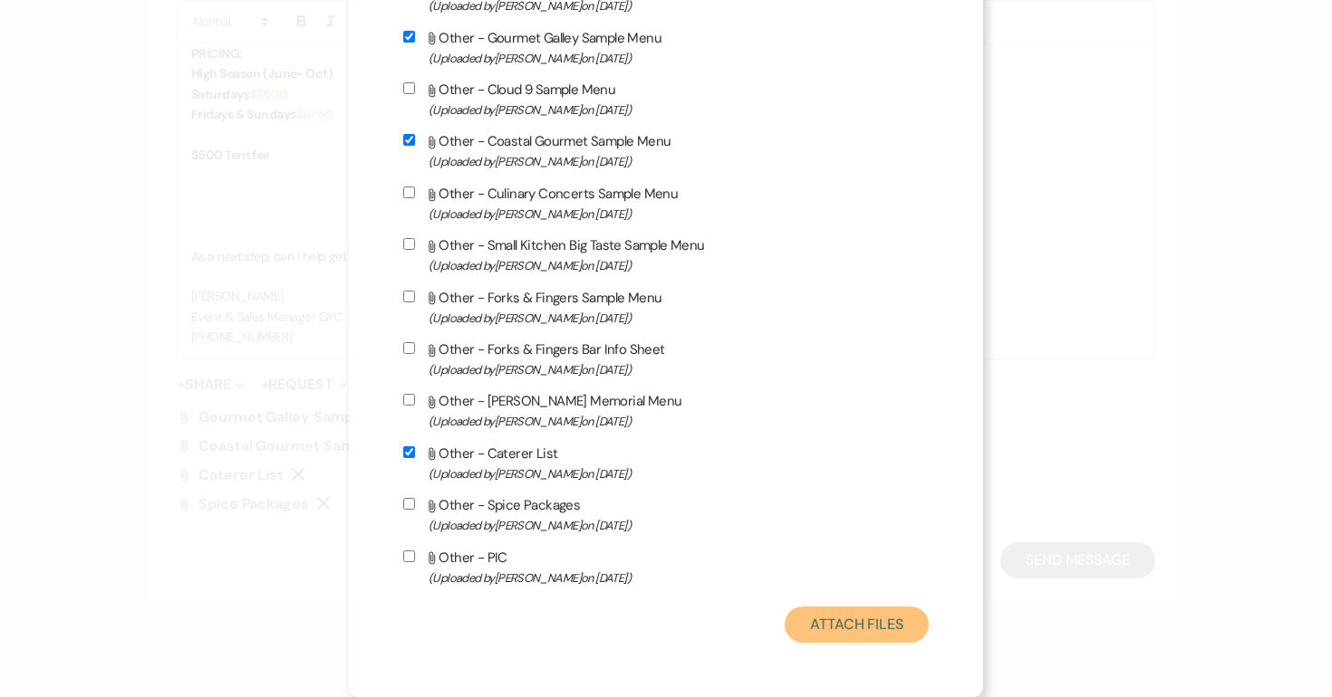
click at [842, 620] on button "Attach Files" at bounding box center [856, 625] width 144 height 36
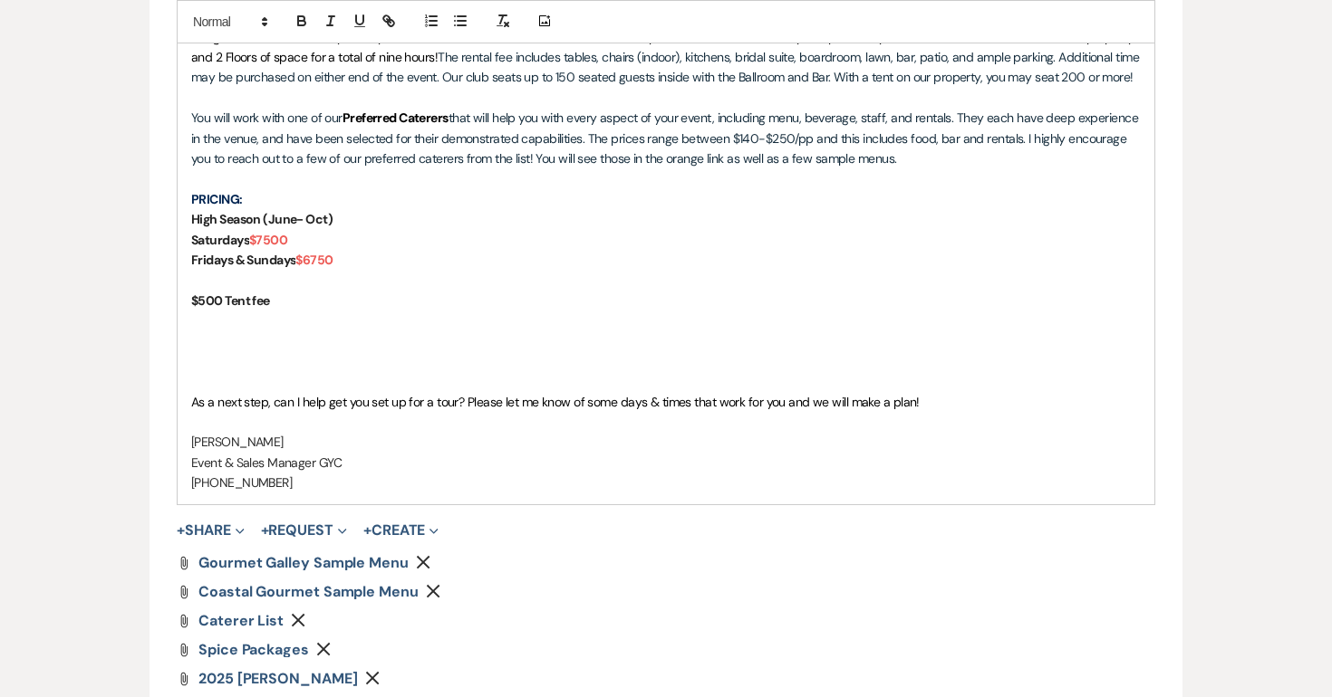
scroll to position [1180, 0]
drag, startPoint x: 297, startPoint y: 309, endPoint x: 171, endPoint y: 297, distance: 126.5
click at [171, 297] on form "New Message X Draft saved! Recipients* Event Contacts ( Kait Fierlit ) Insert T…" at bounding box center [665, 152] width 1033 height 1249
click at [201, 384] on p at bounding box center [665, 383] width 949 height 20
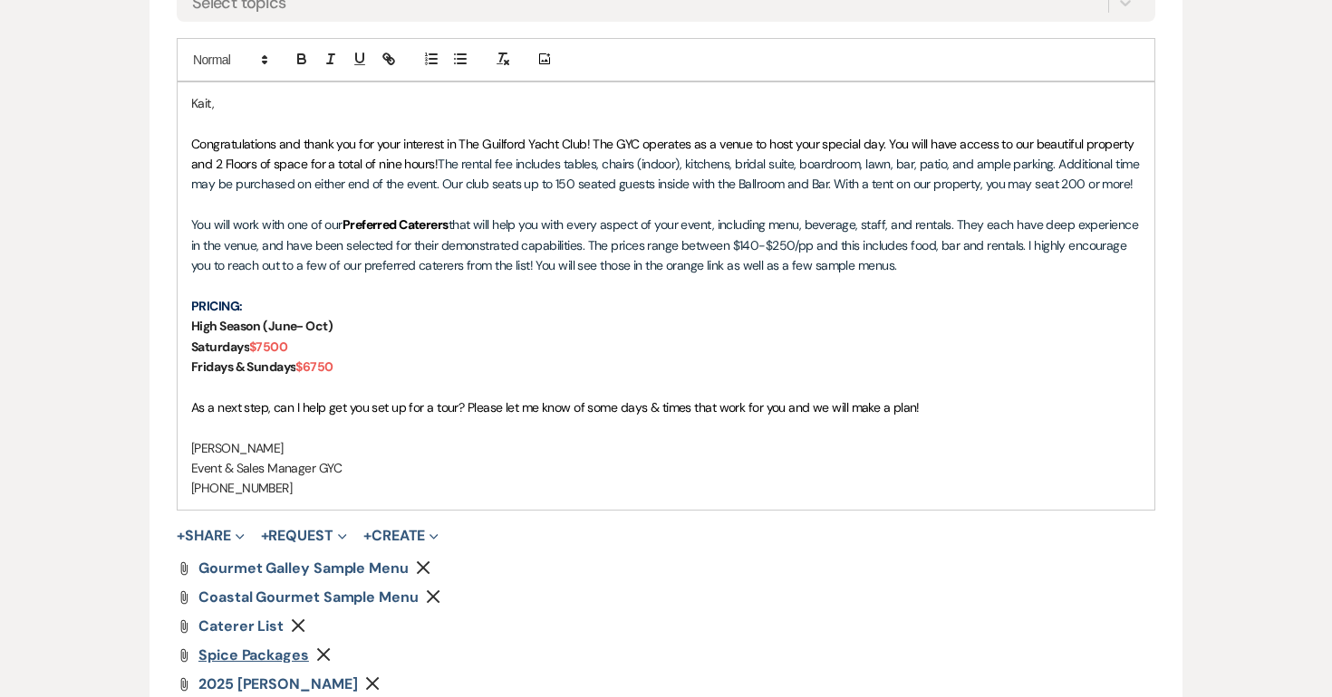
scroll to position [1074, 0]
click at [593, 147] on span "Congratulations and thank you for your interest in The Guilford Yacht Club! The…" at bounding box center [664, 155] width 946 height 36
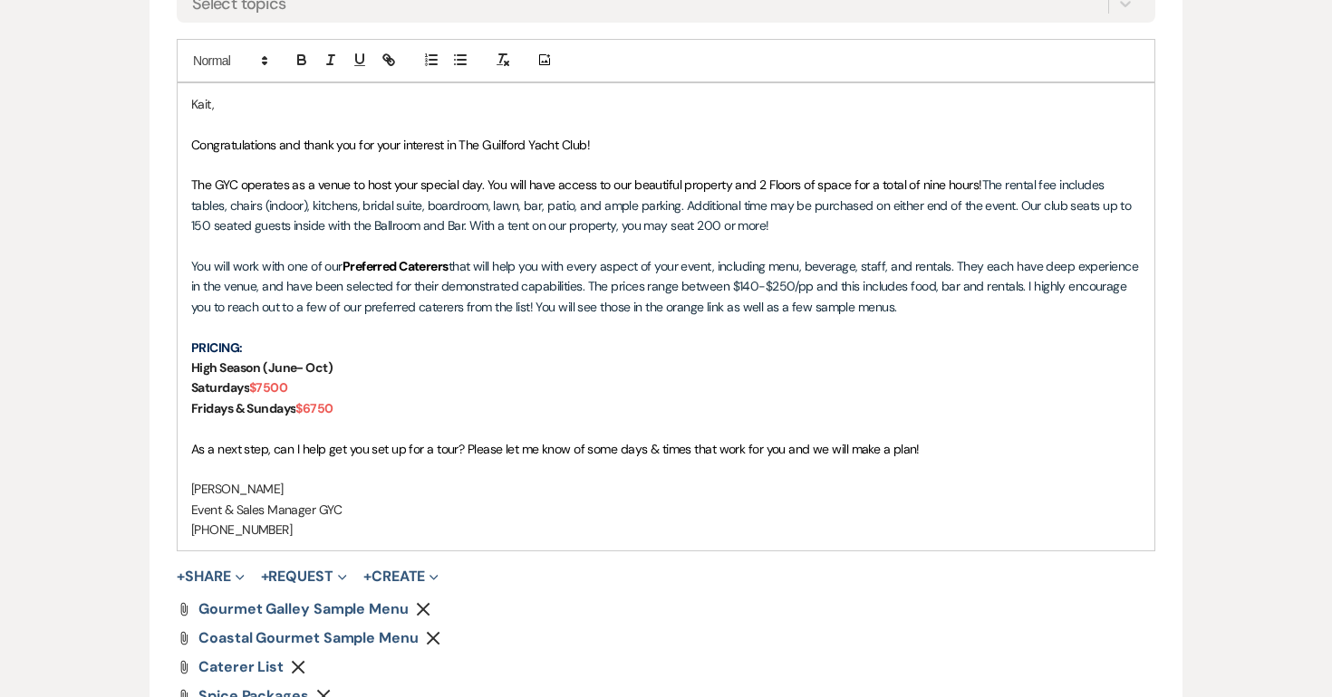
click at [722, 159] on p at bounding box center [665, 165] width 949 height 20
click at [709, 152] on p "Congratulations and thank you for your interest in The Guilford Yacht Club!" at bounding box center [665, 145] width 949 height 20
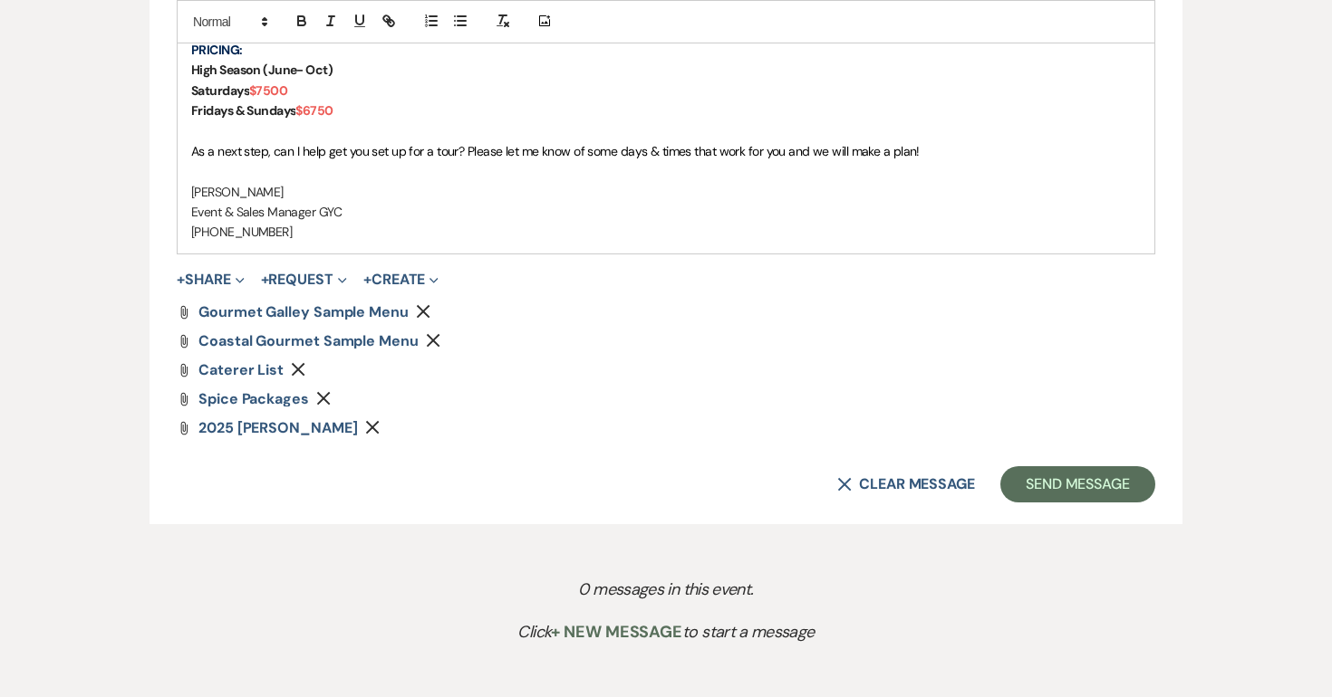
scroll to position [1515, 0]
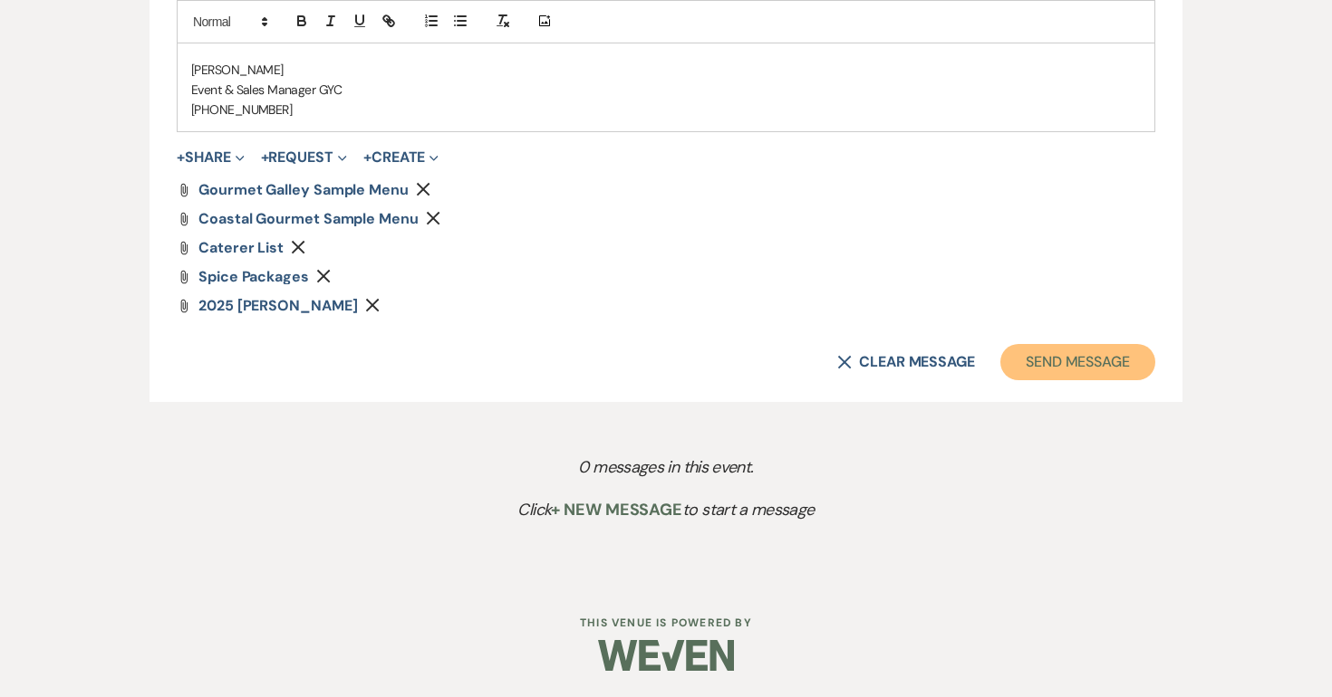
click at [1105, 357] on button "Send Message" at bounding box center [1077, 362] width 155 height 36
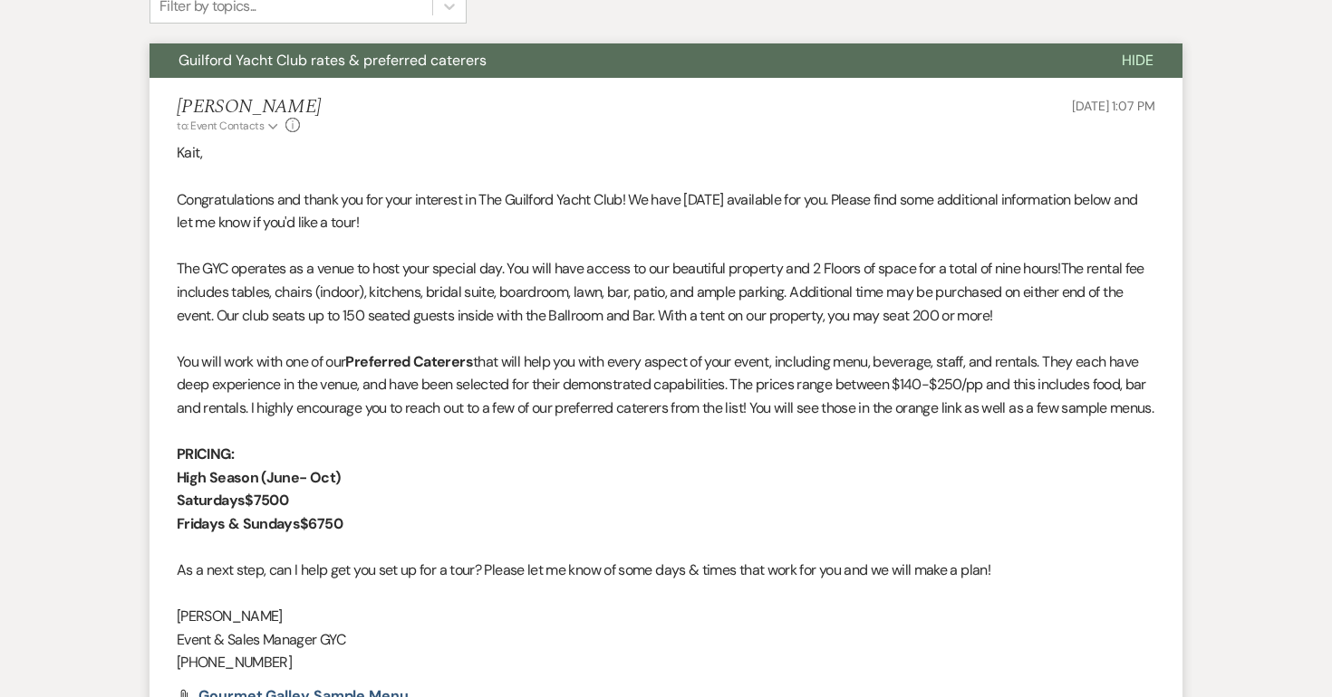
scroll to position [0, 0]
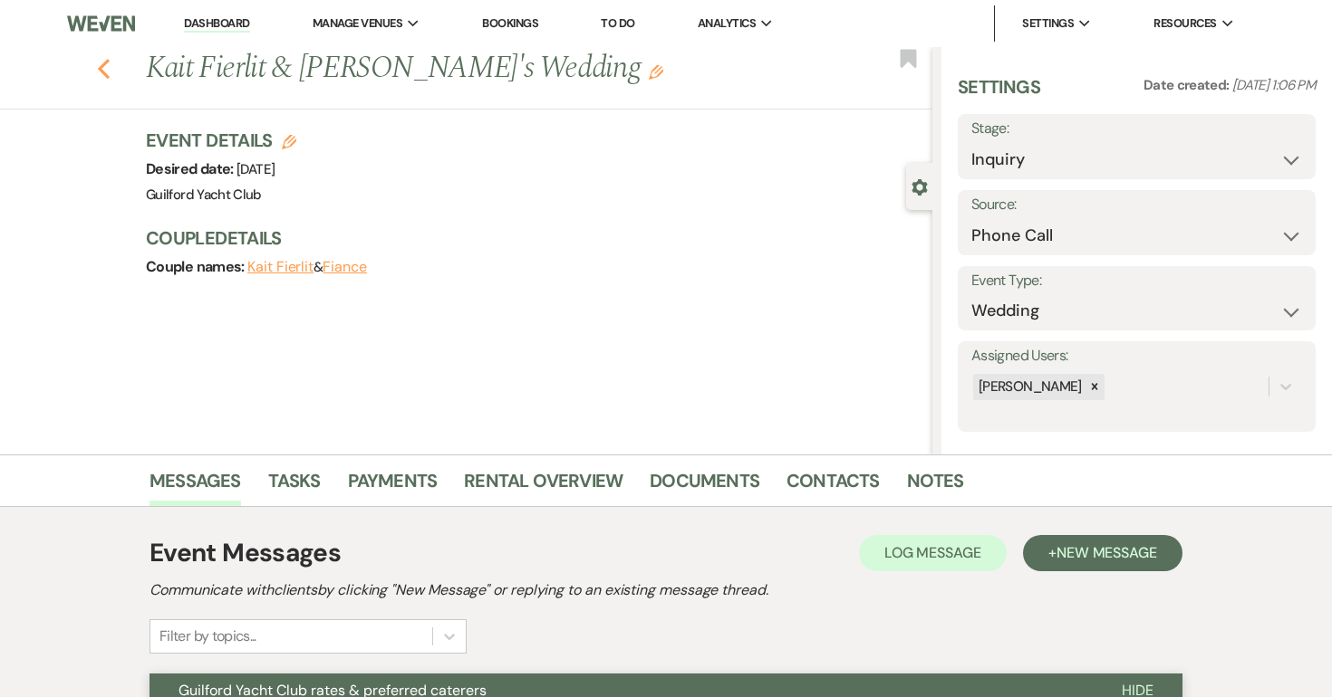
click at [104, 68] on icon "Previous" at bounding box center [104, 69] width 14 height 22
select select "8"
select select "5"
select select "8"
select select "5"
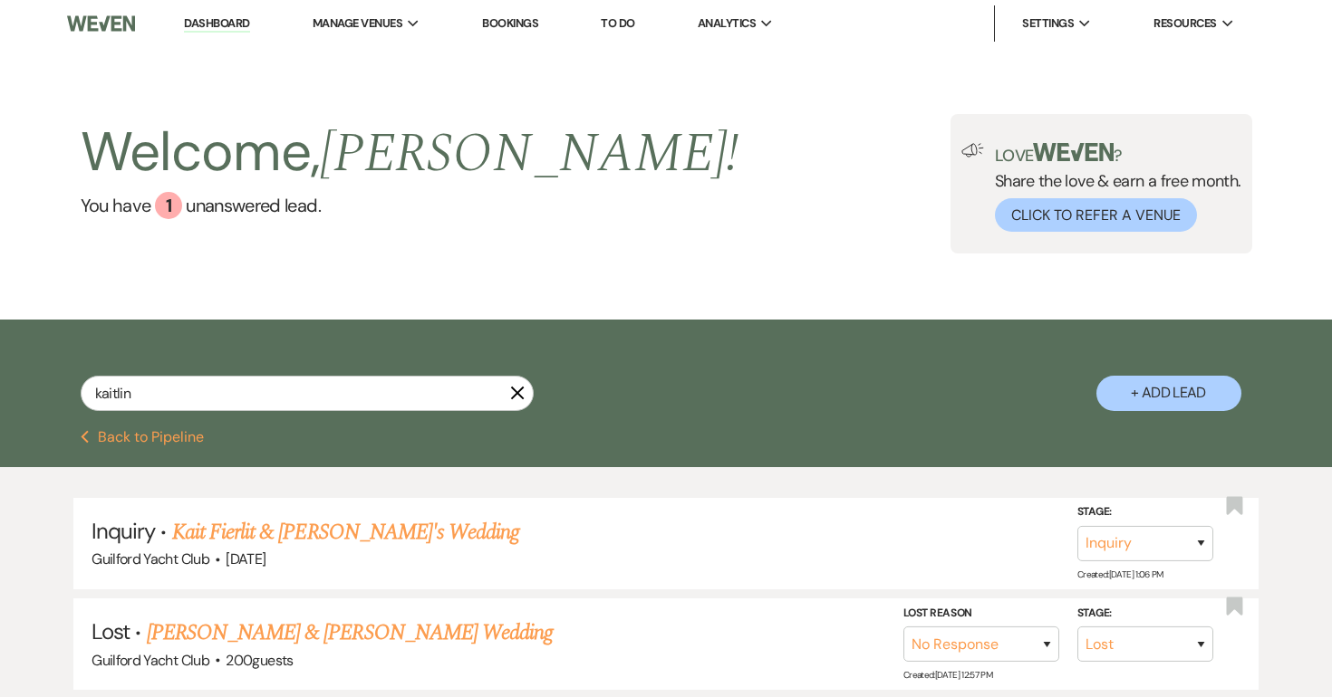
click at [165, 433] on button "Previous Back to Pipeline" at bounding box center [143, 437] width 124 height 14
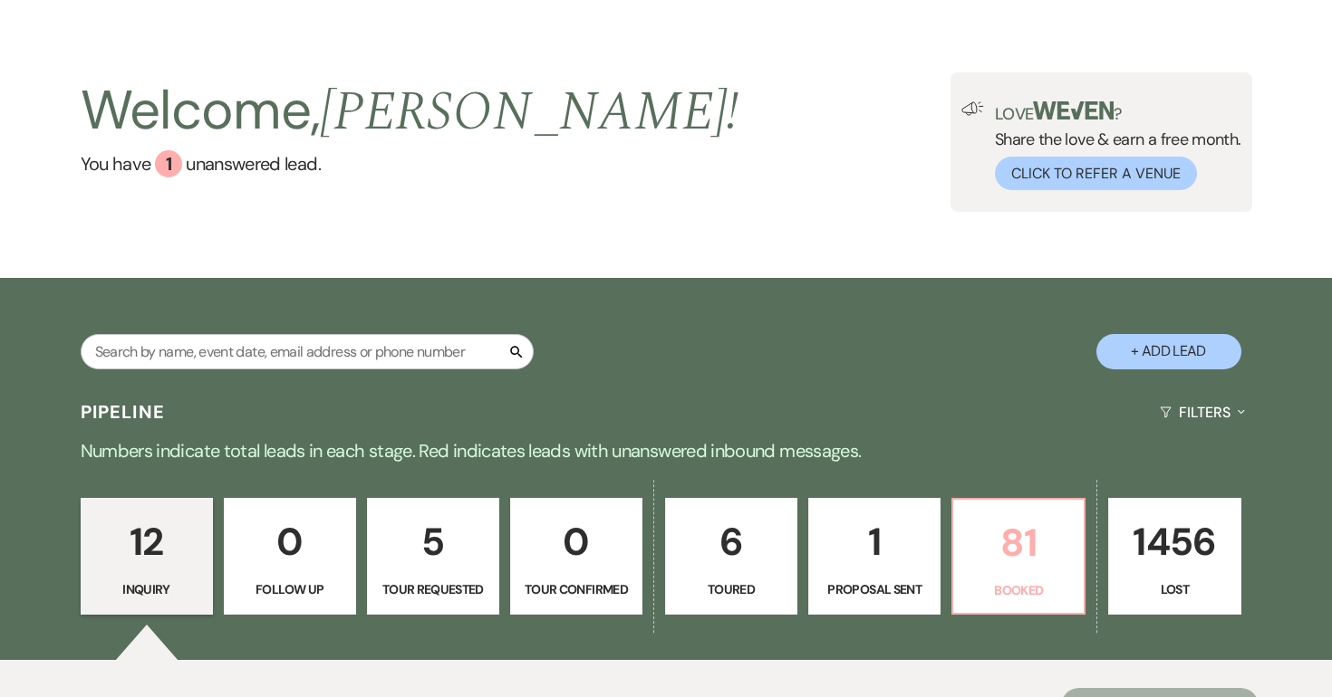
click at [1007, 543] on p "81" at bounding box center [1018, 543] width 109 height 61
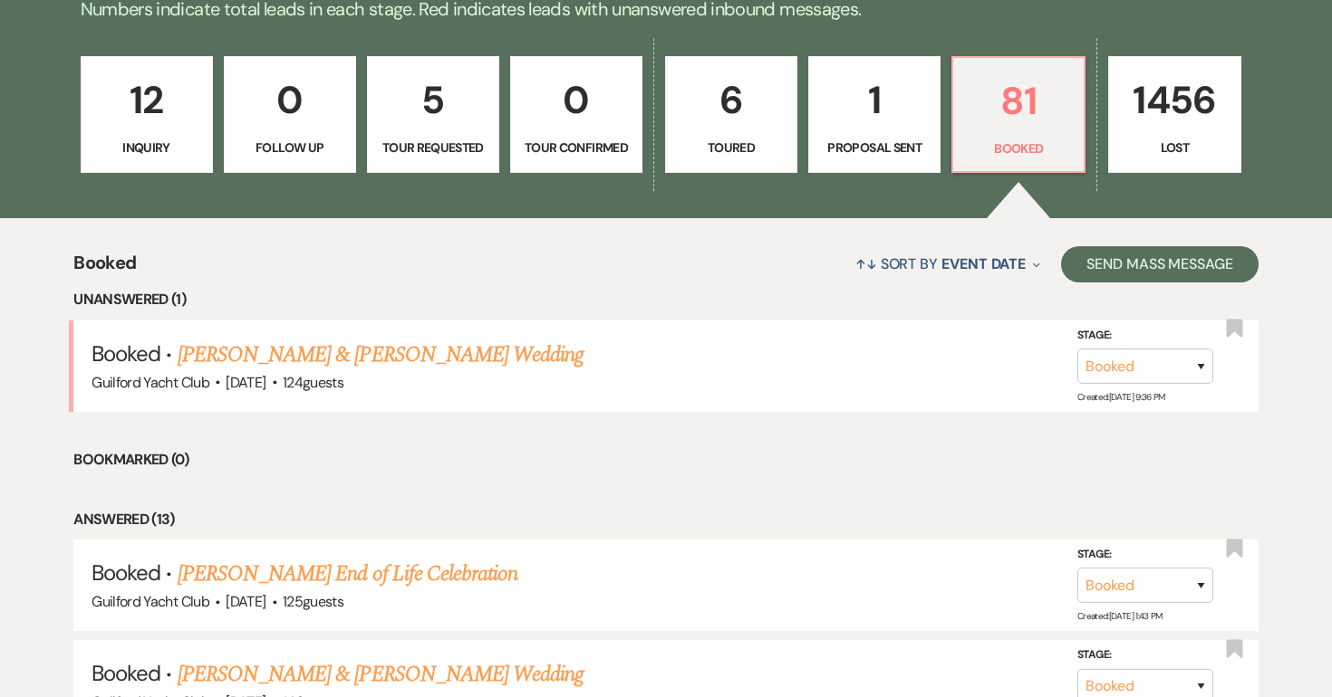
scroll to position [509, 0]
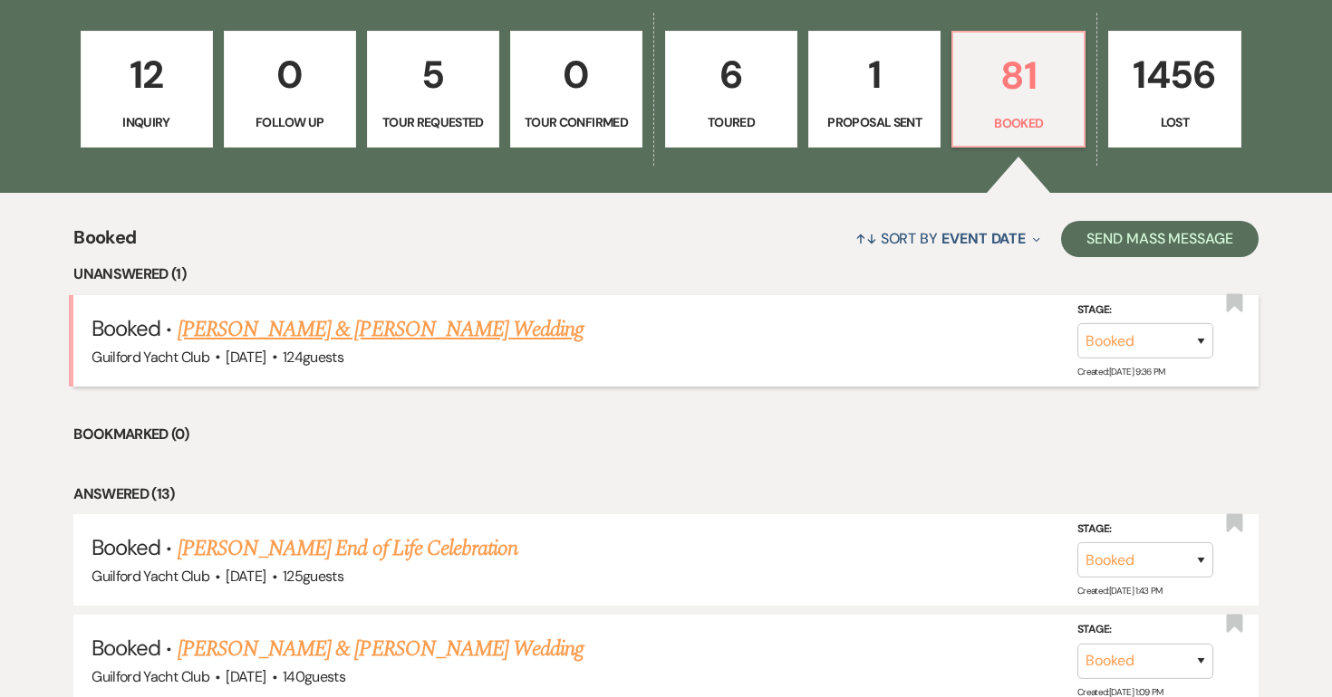
click at [443, 335] on link "[PERSON_NAME] & [PERSON_NAME] Wedding" at bounding box center [381, 329] width 406 height 33
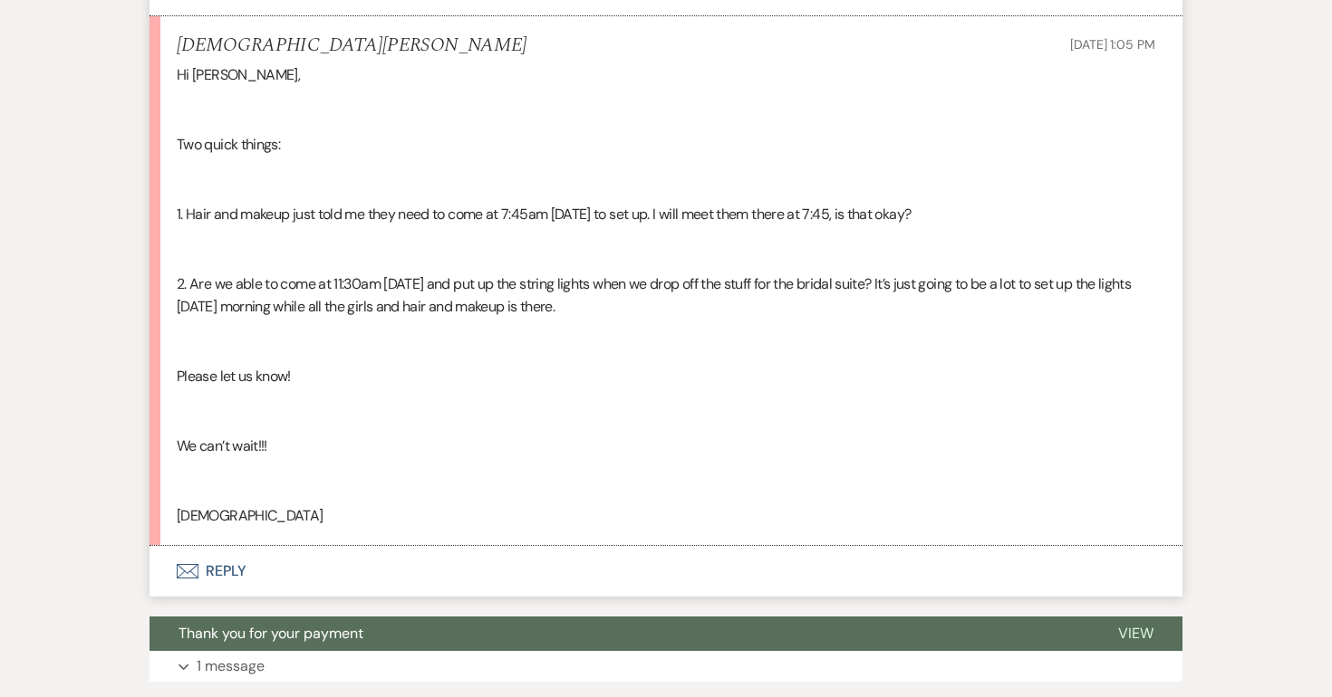
scroll to position [5579, 0]
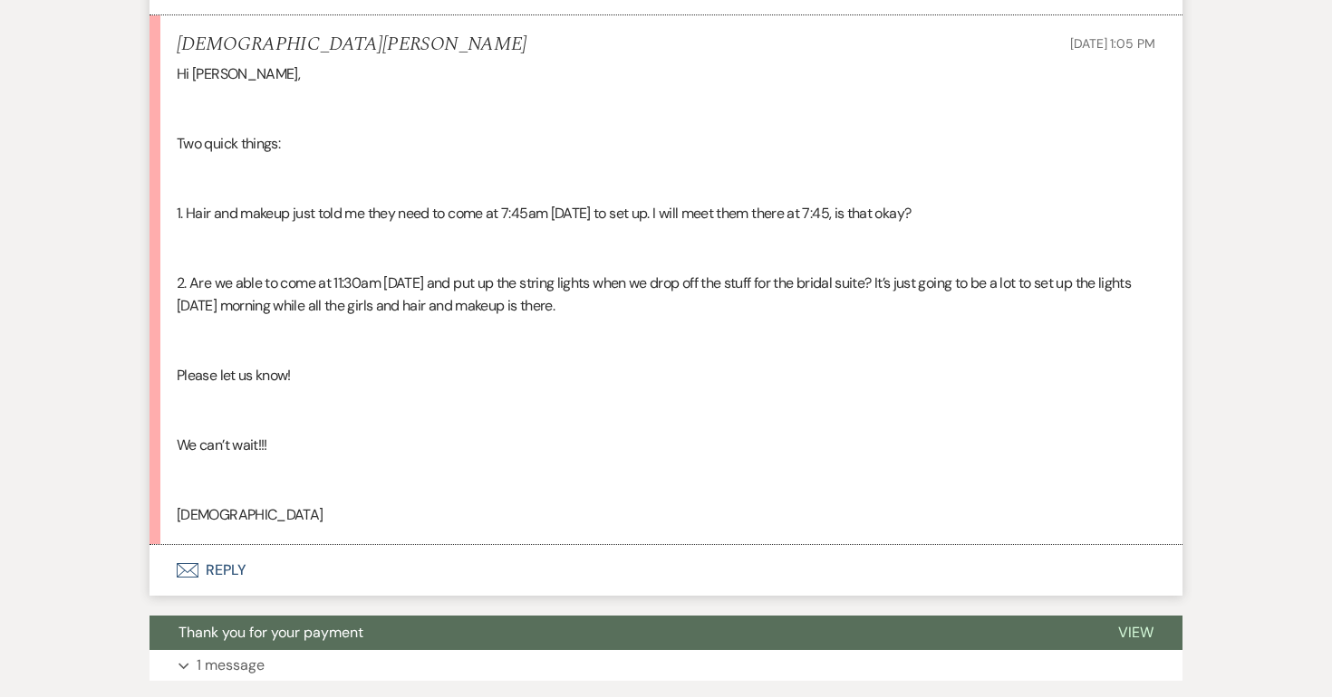
click at [224, 567] on button "Envelope Reply" at bounding box center [665, 570] width 1033 height 51
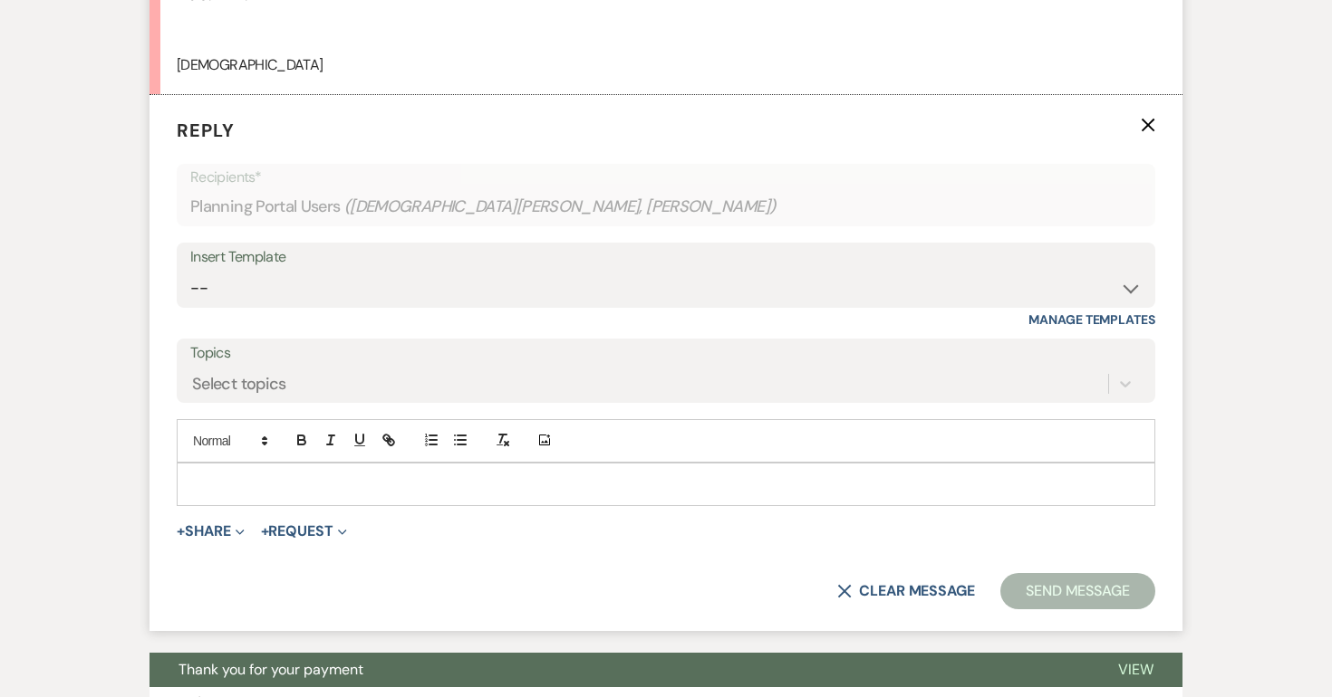
scroll to position [6044, 0]
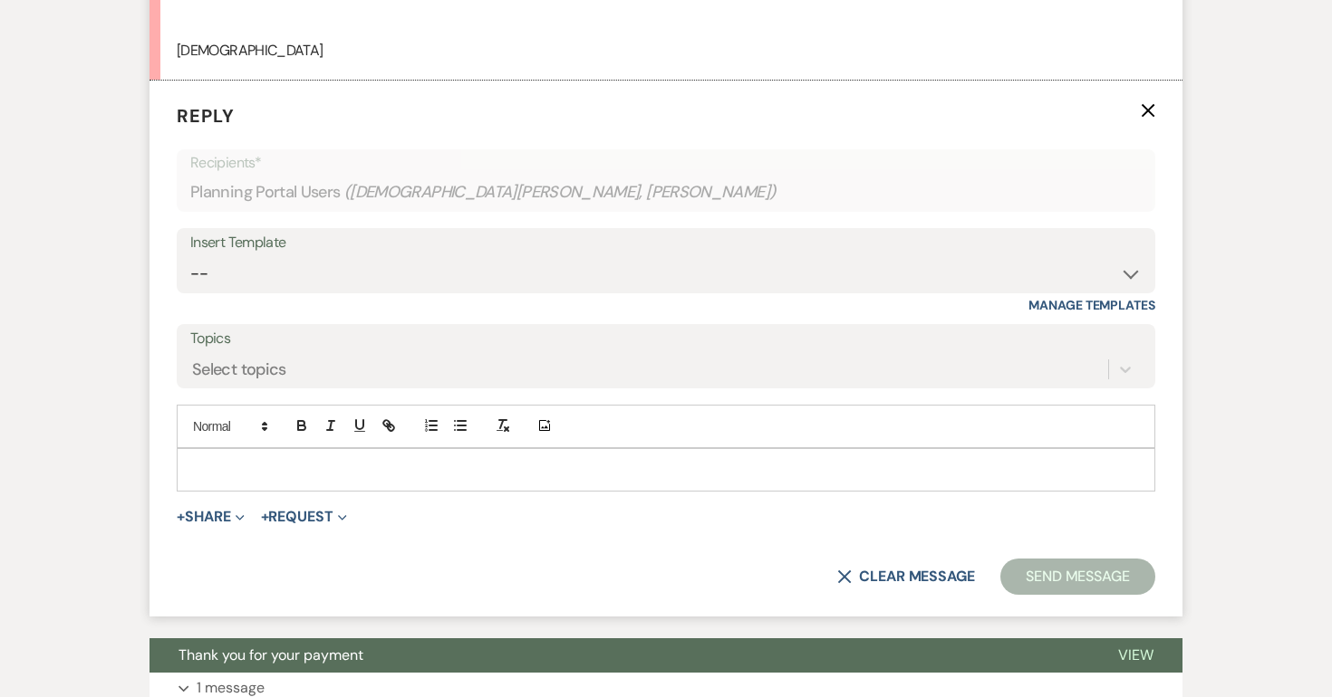
click at [218, 472] on p at bounding box center [665, 470] width 949 height 20
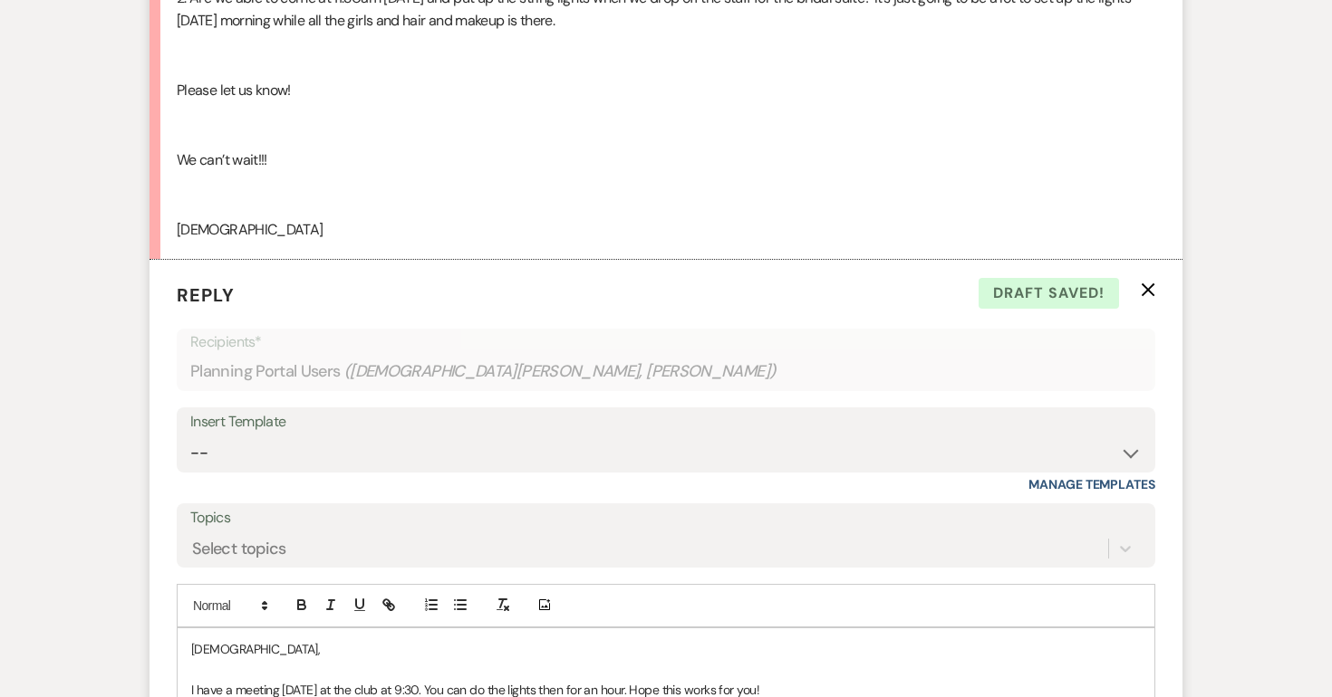
scroll to position [6112, 0]
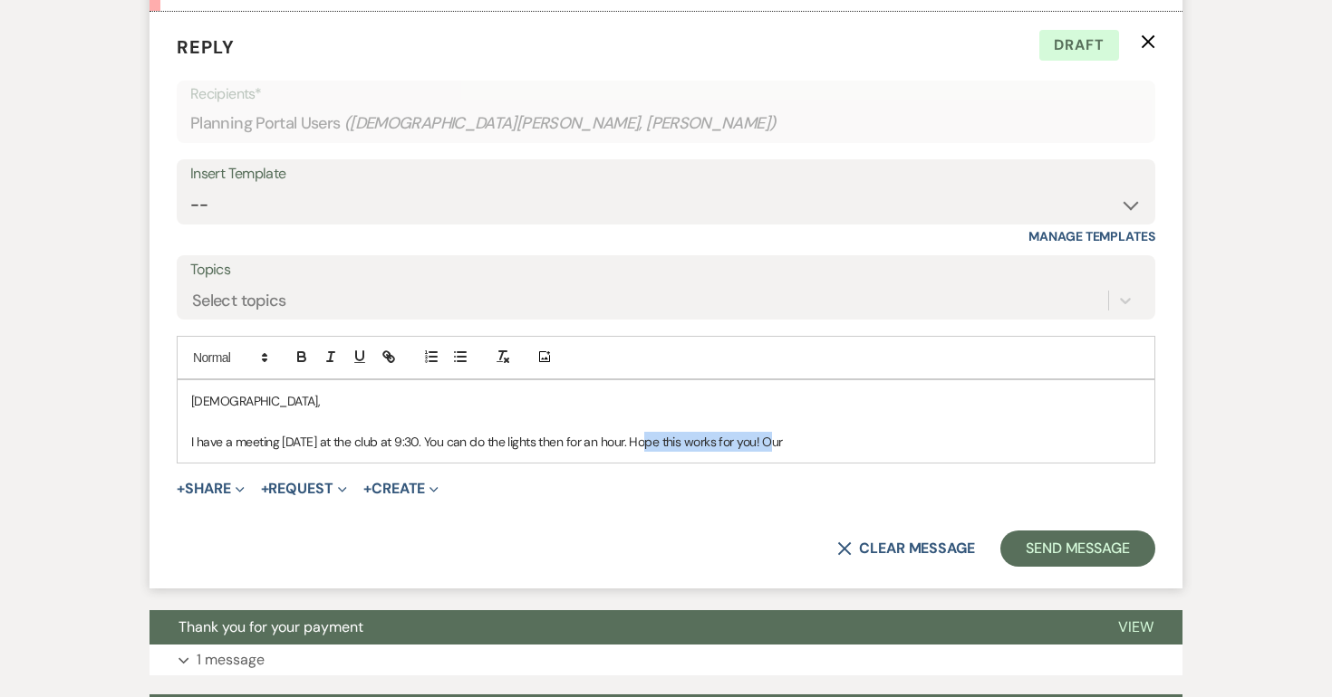
drag, startPoint x: 773, startPoint y: 439, endPoint x: 648, endPoint y: 442, distance: 125.0
click at [648, 442] on p "I have a meeting [DATE] at the club at 9:30. You can do the lights then for an …" at bounding box center [665, 442] width 949 height 20
click at [763, 439] on p "I have a meeting [DATE] at the club at 9:30. You can do the lights then for an …" at bounding box center [665, 442] width 949 height 20
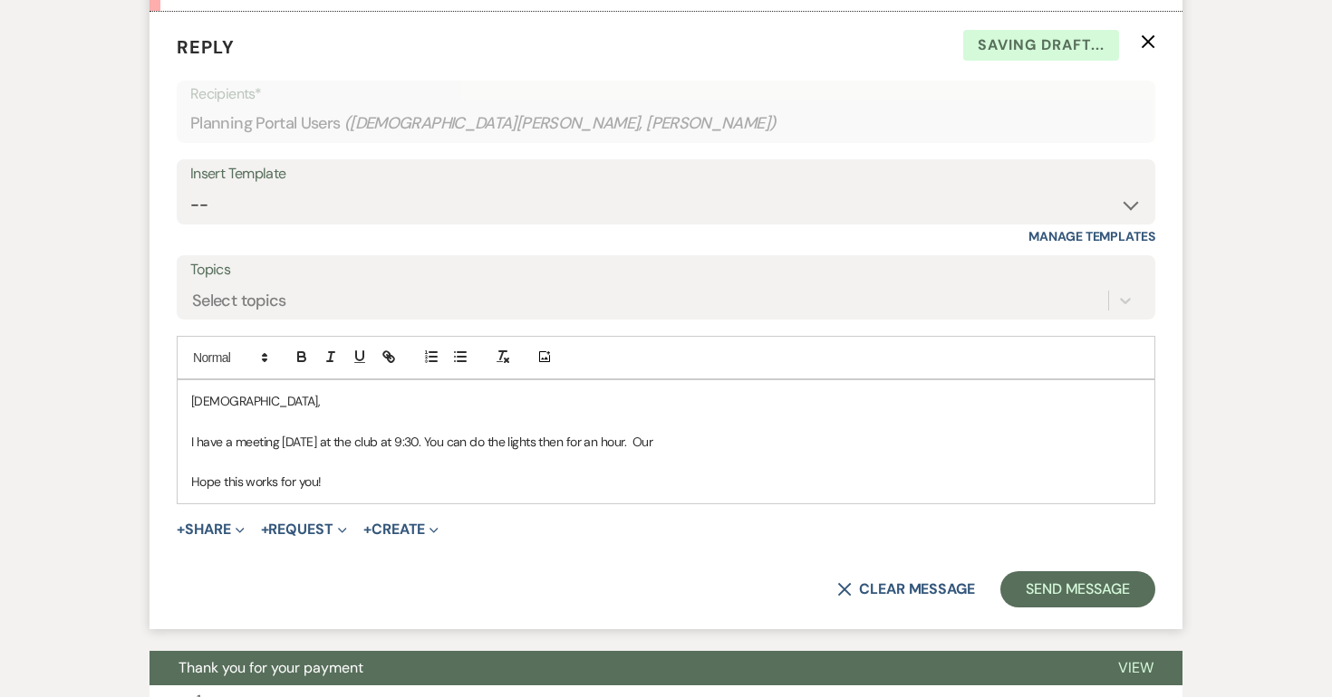
click at [762, 444] on p "I have a meeting [DATE] at the club at 9:30. You can do the lights then for an …" at bounding box center [665, 442] width 949 height 20
click at [785, 445] on p "I have a meeting [DATE] at the club at 9:30. You can do the lights then for an …" at bounding box center [665, 442] width 949 height 20
click at [1001, 438] on p "I have a meeting [DATE] at the club at 9:30. You can do the lights then for an …" at bounding box center [665, 442] width 949 height 20
click at [813, 440] on p "I have a meeting [DATE] at the club at 9:30. You can do the lights then for an …" at bounding box center [665, 442] width 949 height 20
drag, startPoint x: 1035, startPoint y: 444, endPoint x: 901, endPoint y: 443, distance: 134.1
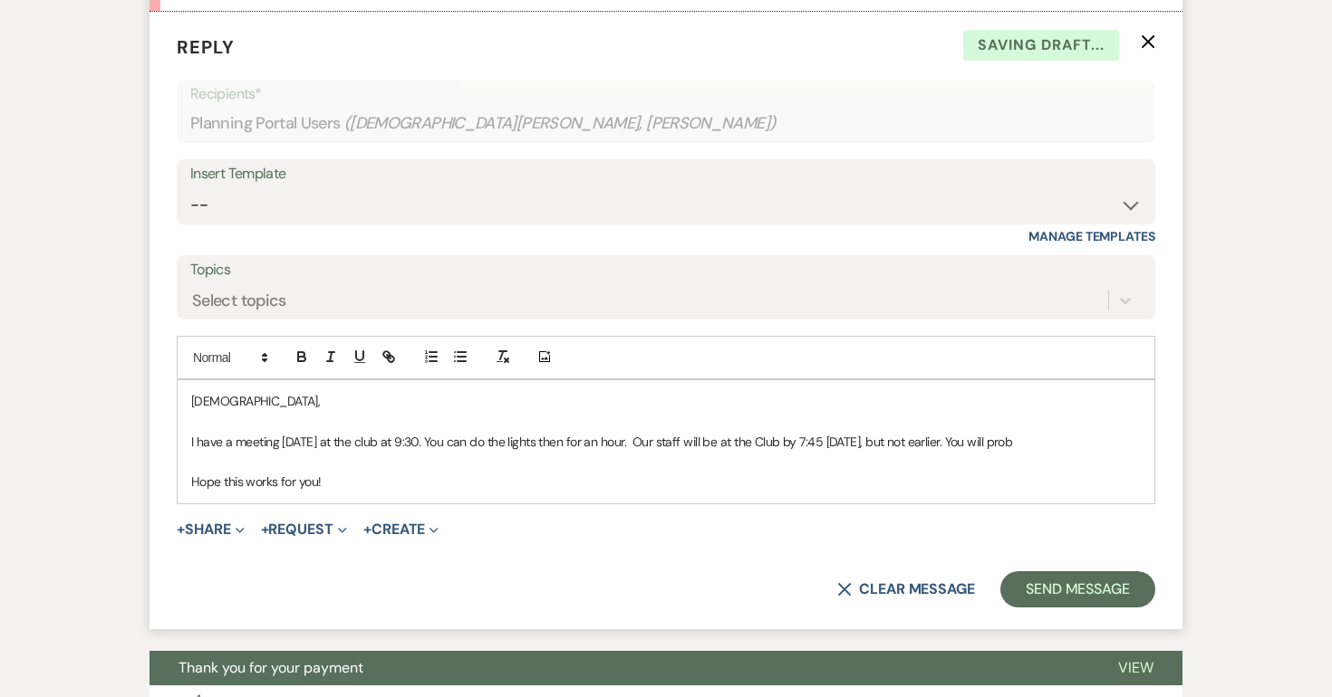
click at [901, 443] on p "I have a meeting [DATE] at the club at 9:30. You can do the lights then for an …" at bounding box center [665, 442] width 949 height 20
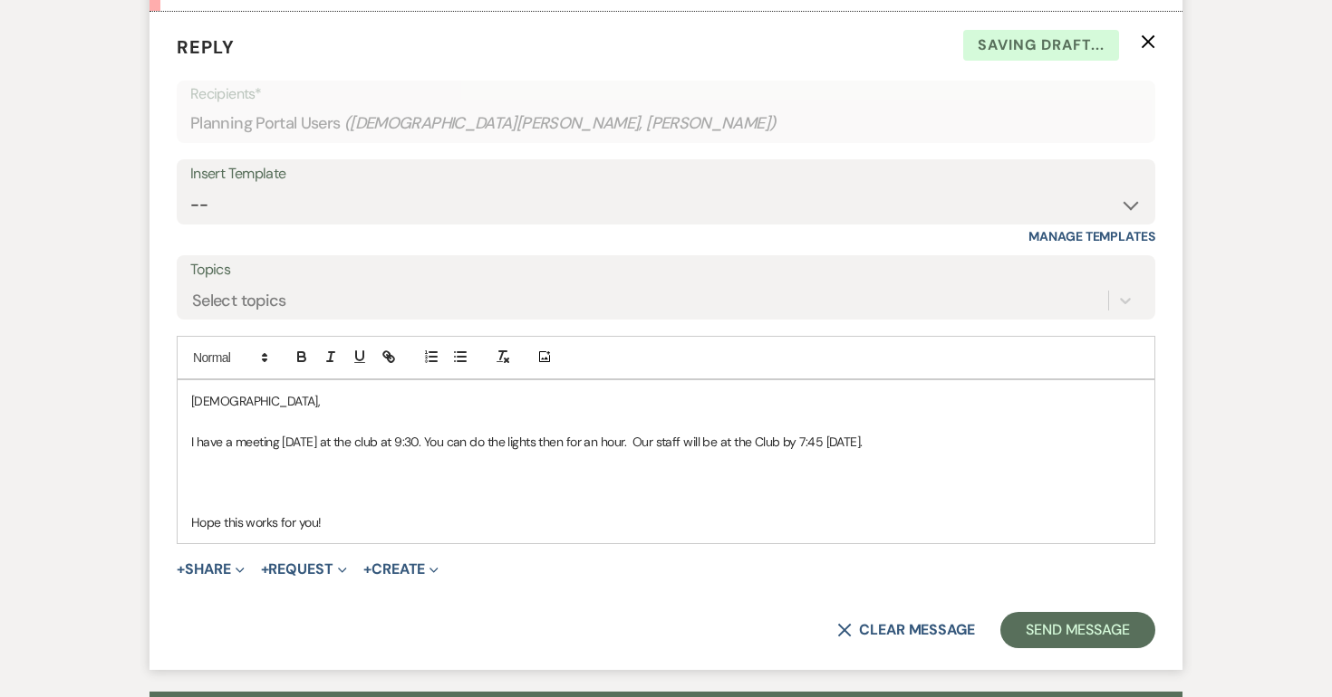
click at [262, 496] on p at bounding box center [665, 503] width 949 height 20
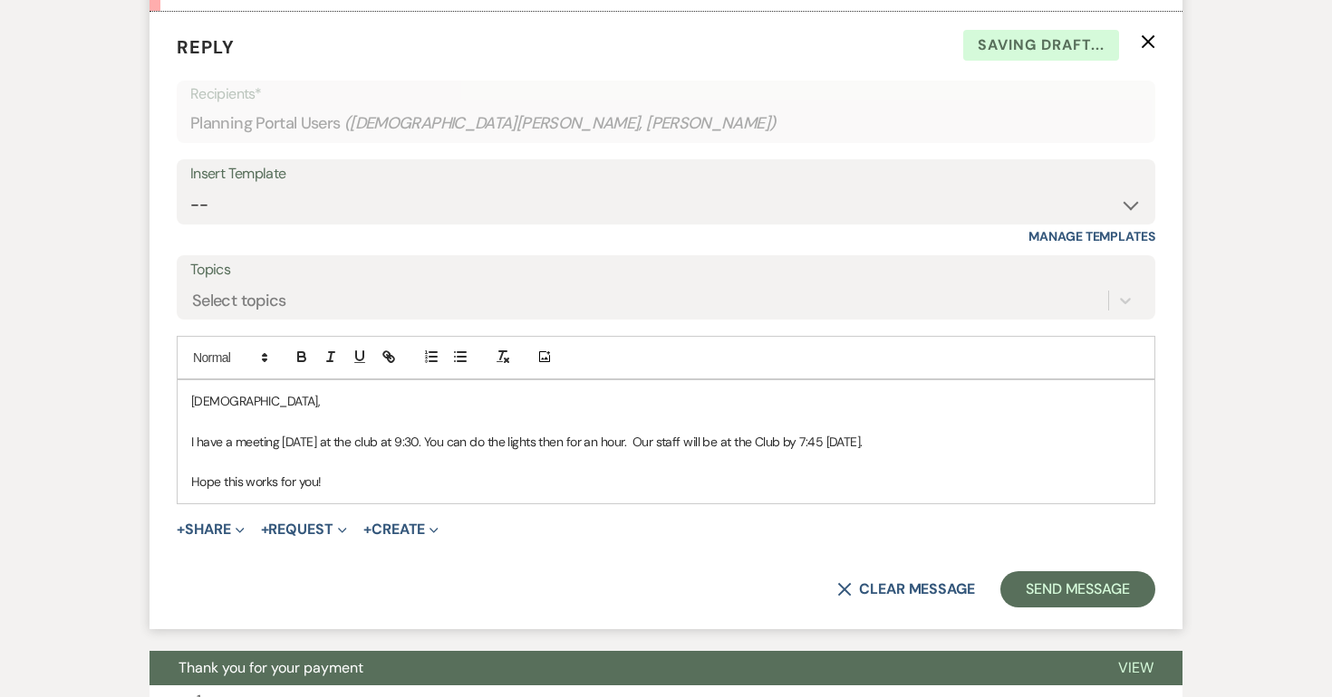
click at [369, 482] on p "Hope this works for you!" at bounding box center [665, 482] width 949 height 20
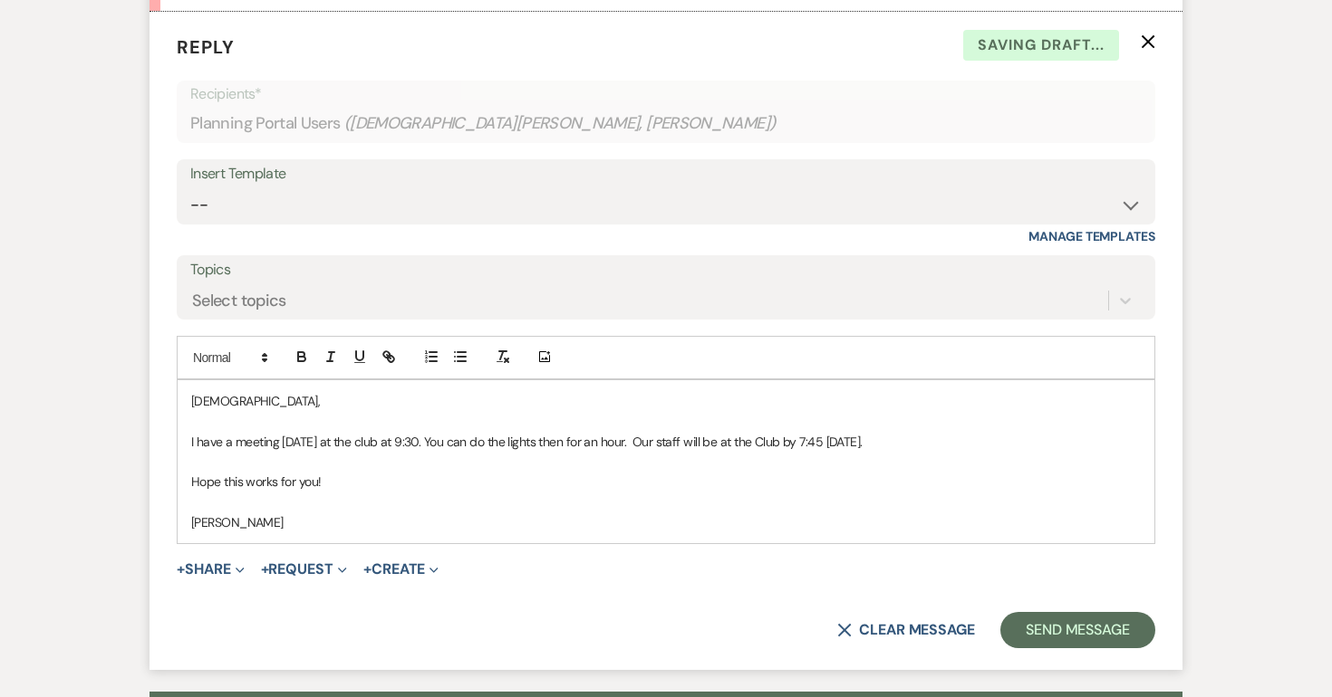
click at [188, 438] on div "[DEMOGRAPHIC_DATA], I have a meeting [DATE] at the club at 9:30. You can do the…" at bounding box center [666, 462] width 976 height 164
click at [193, 399] on p "[DEMOGRAPHIC_DATA]," at bounding box center [665, 401] width 949 height 20
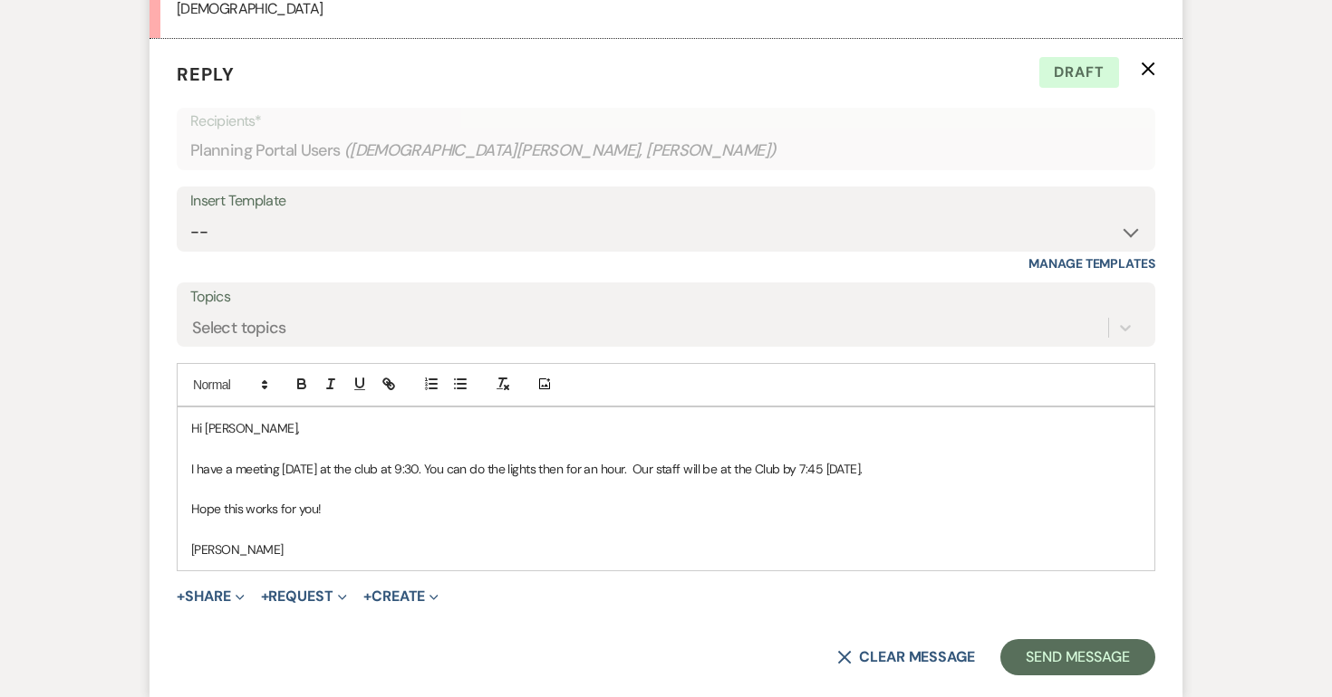
scroll to position [6087, 0]
click at [648, 467] on p "I have a meeting [DATE] at the club at 9:30. You can do the lights then for an …" at bounding box center [665, 467] width 949 height 20
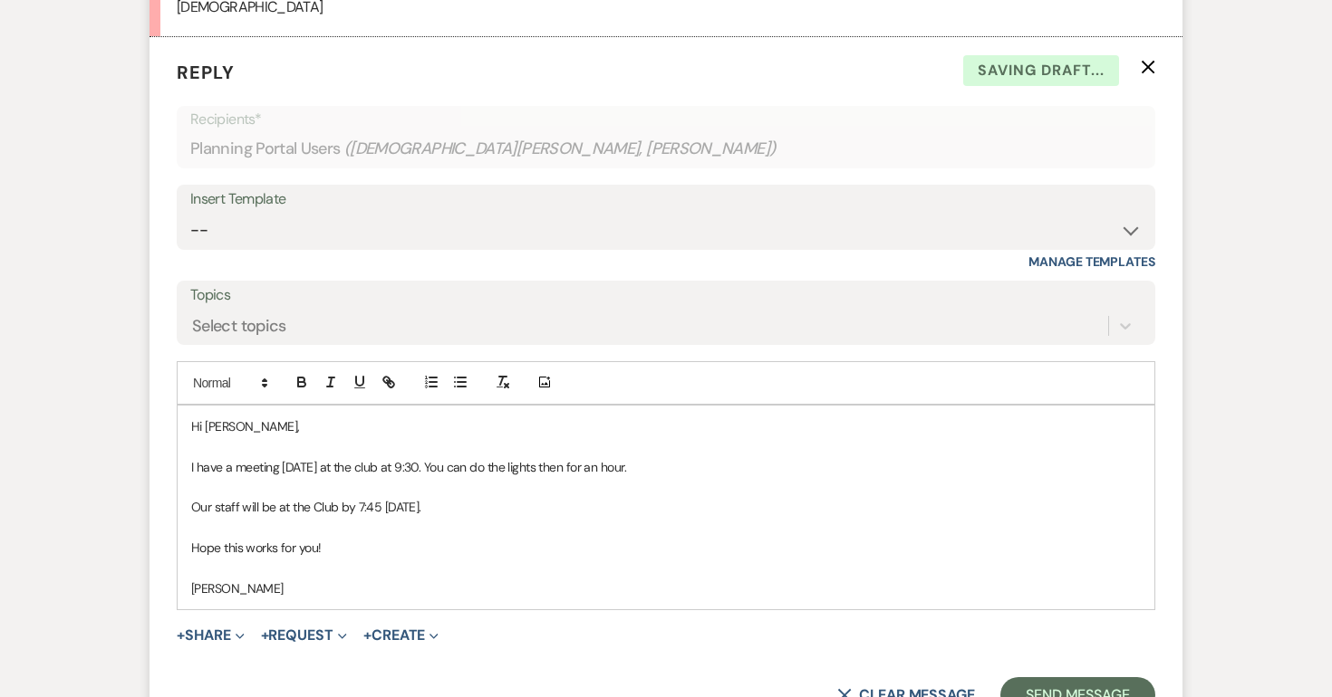
drag, startPoint x: 674, startPoint y: 475, endPoint x: 483, endPoint y: 468, distance: 191.2
click at [483, 468] on p "I have a meeting [DATE] at the club at 9:30. You can do the lights then for an …" at bounding box center [665, 467] width 949 height 20
click at [453, 512] on p "Our staff will be at the Club by 7:45 [DATE]." at bounding box center [665, 507] width 949 height 20
click at [929, 460] on p "I have a meeting [DATE] at the club at 9:30. It would be helpful for you to com…" at bounding box center [665, 467] width 949 height 20
click at [761, 470] on p "I have a meeting [DATE] at the club at 9:30. It would be helpful for you to com…" at bounding box center [665, 467] width 949 height 20
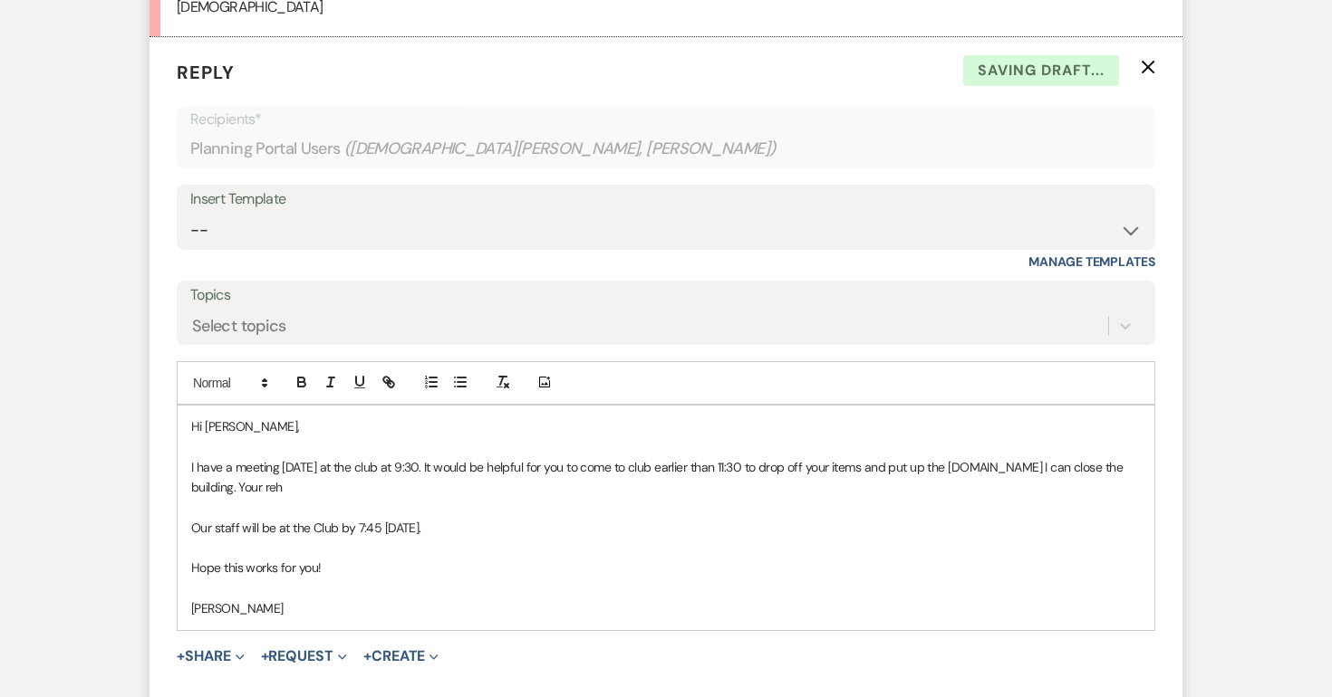
click at [240, 492] on p "I have a meeting [DATE] at the club at 9:30. It would be helpful for you to com…" at bounding box center [665, 477] width 949 height 41
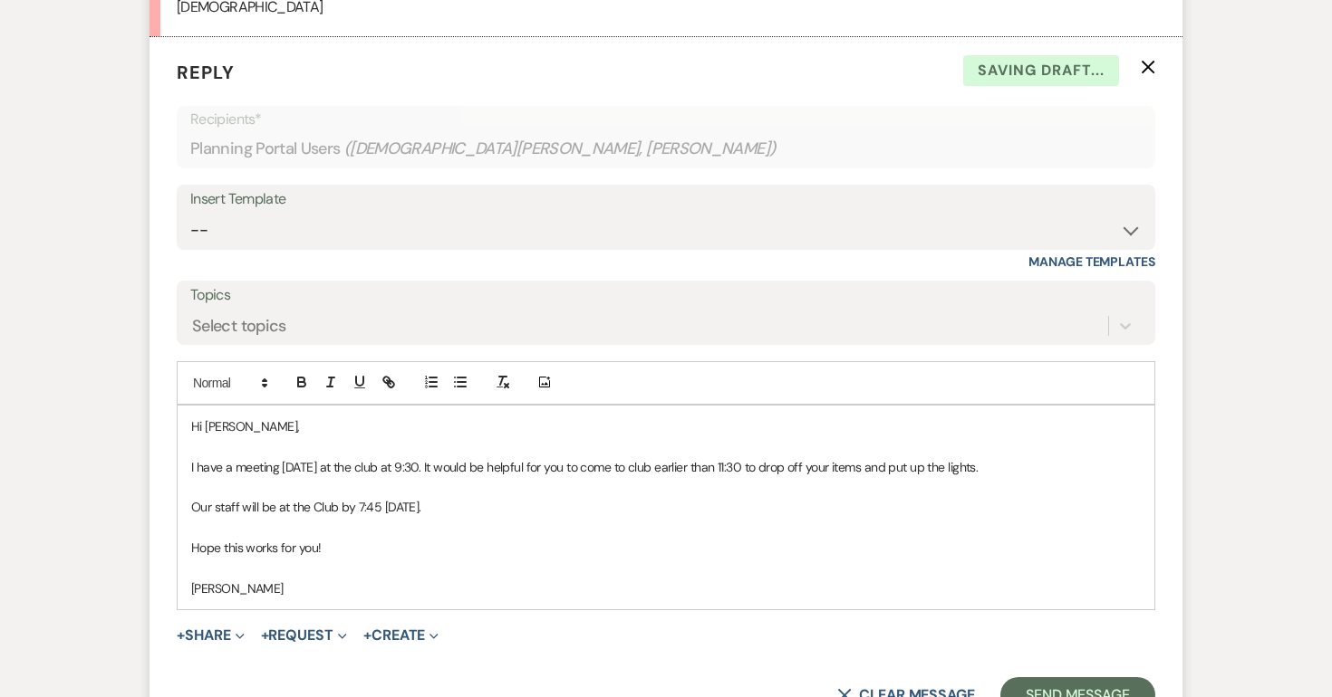
click at [430, 511] on p "Our staff will be at the Club by 7:45 [DATE]." at bounding box center [665, 507] width 949 height 20
click at [1020, 466] on p "I have a meeting [DATE] at the club at 9:30. It would be helpful for you to com…" at bounding box center [665, 467] width 949 height 20
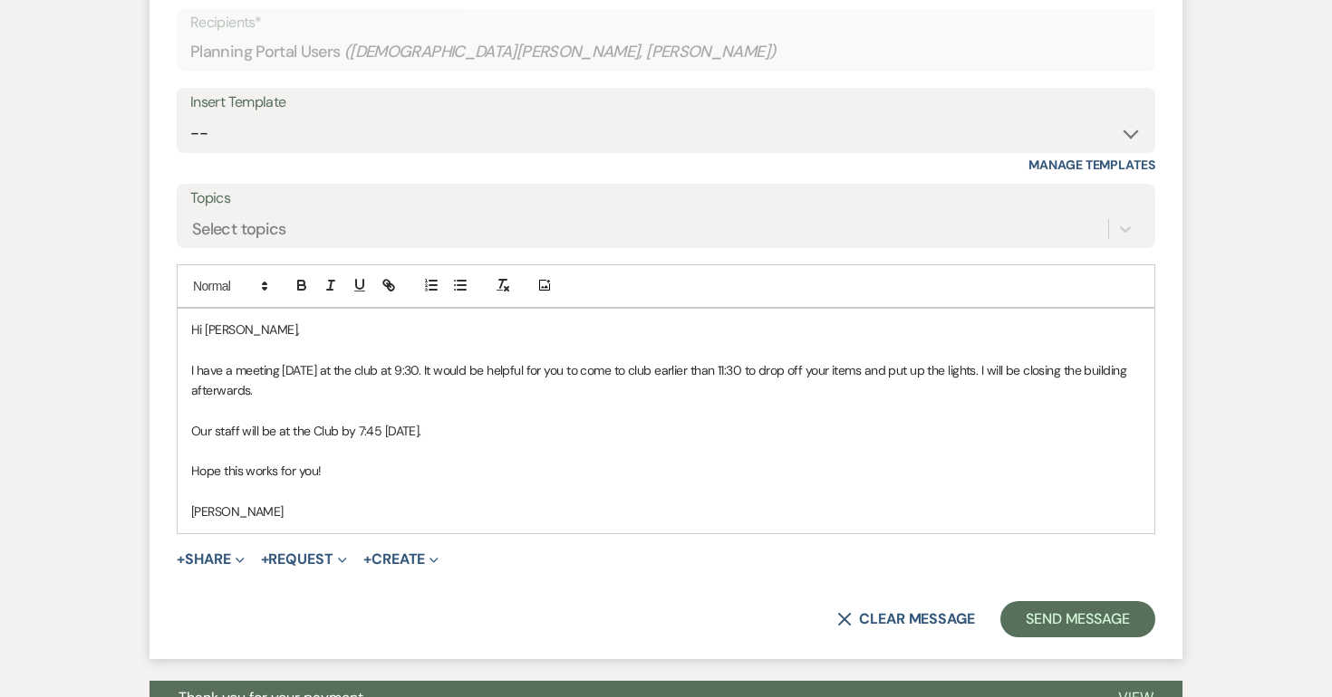
scroll to position [6227, 0]
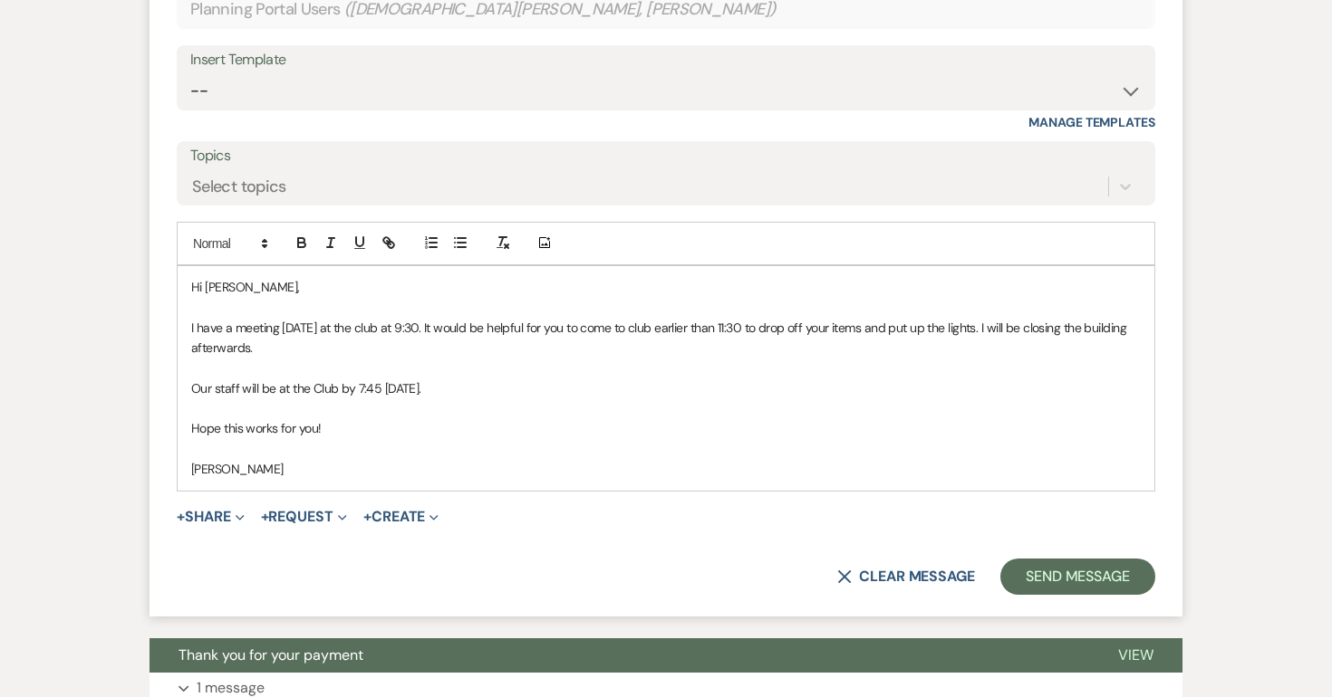
click at [514, 384] on p "Our staff will be at the Club by 7:45 [DATE]." at bounding box center [665, 389] width 949 height 20
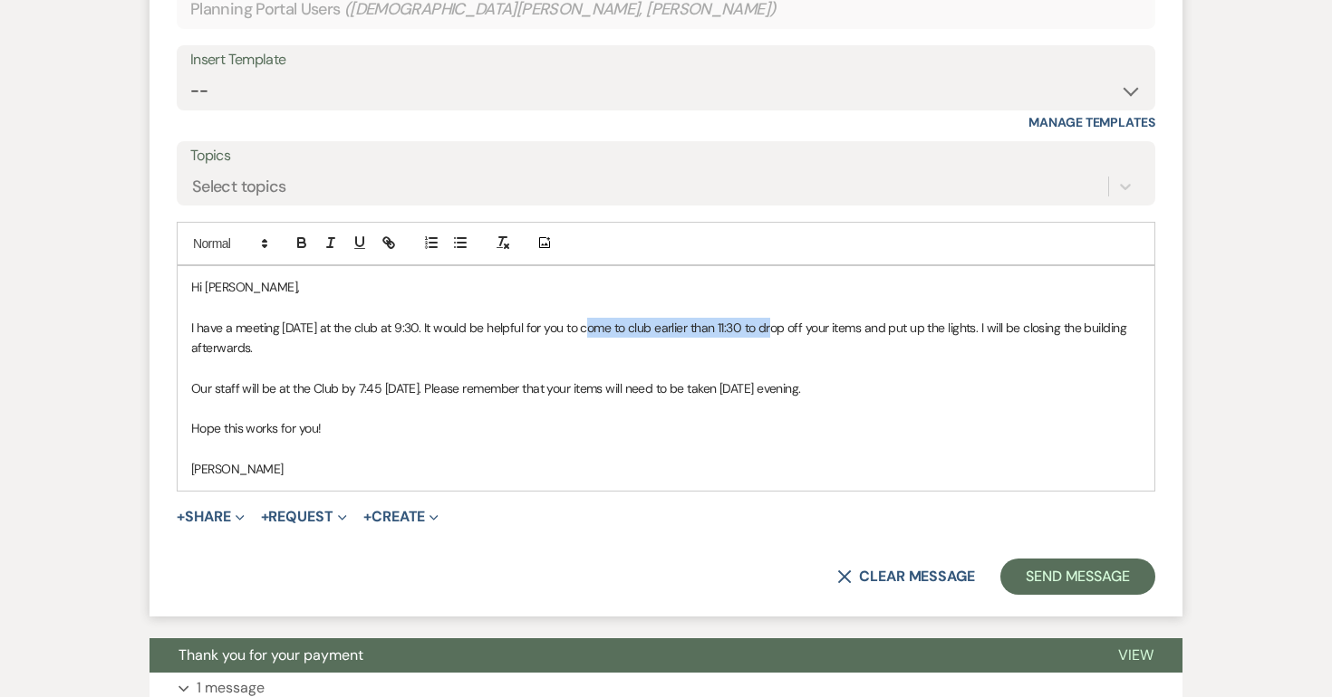
drag, startPoint x: 777, startPoint y: 328, endPoint x: 591, endPoint y: 321, distance: 185.8
click at [591, 321] on p "I have a meeting [DATE] at the club at 9:30. It would be helpful for you to com…" at bounding box center [665, 338] width 949 height 41
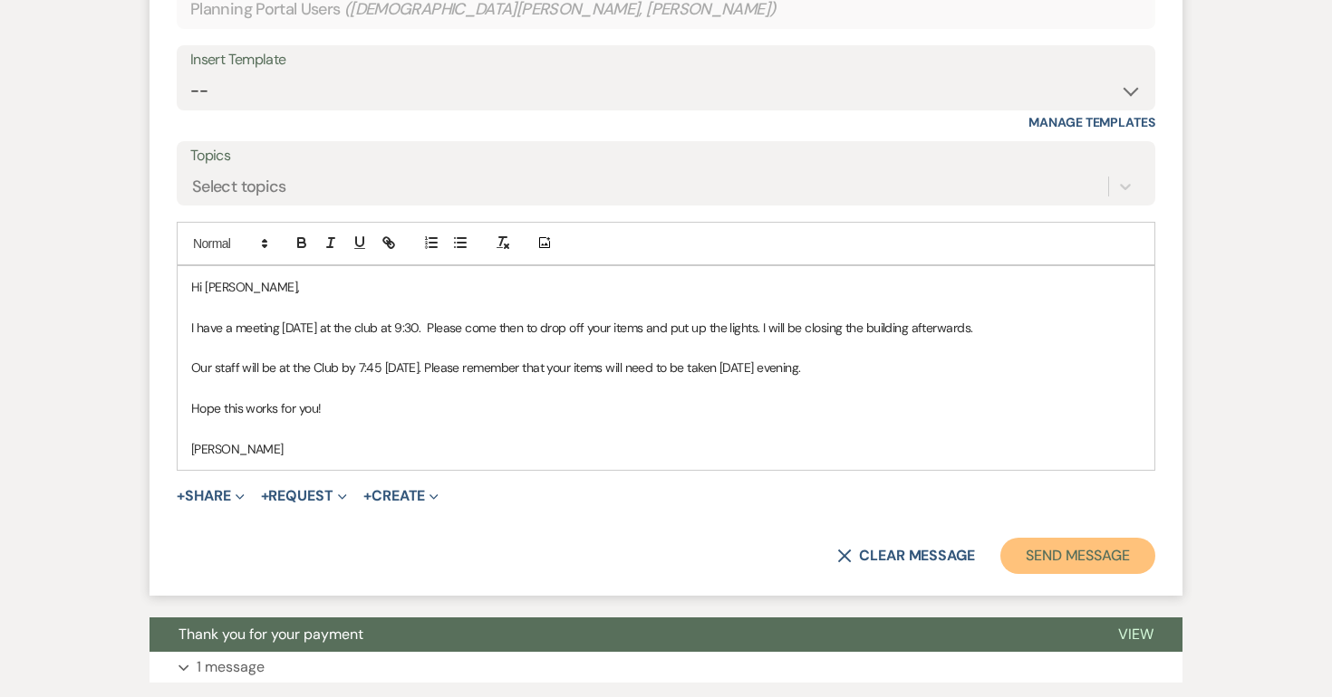
click at [1112, 553] on button "Send Message" at bounding box center [1077, 556] width 155 height 36
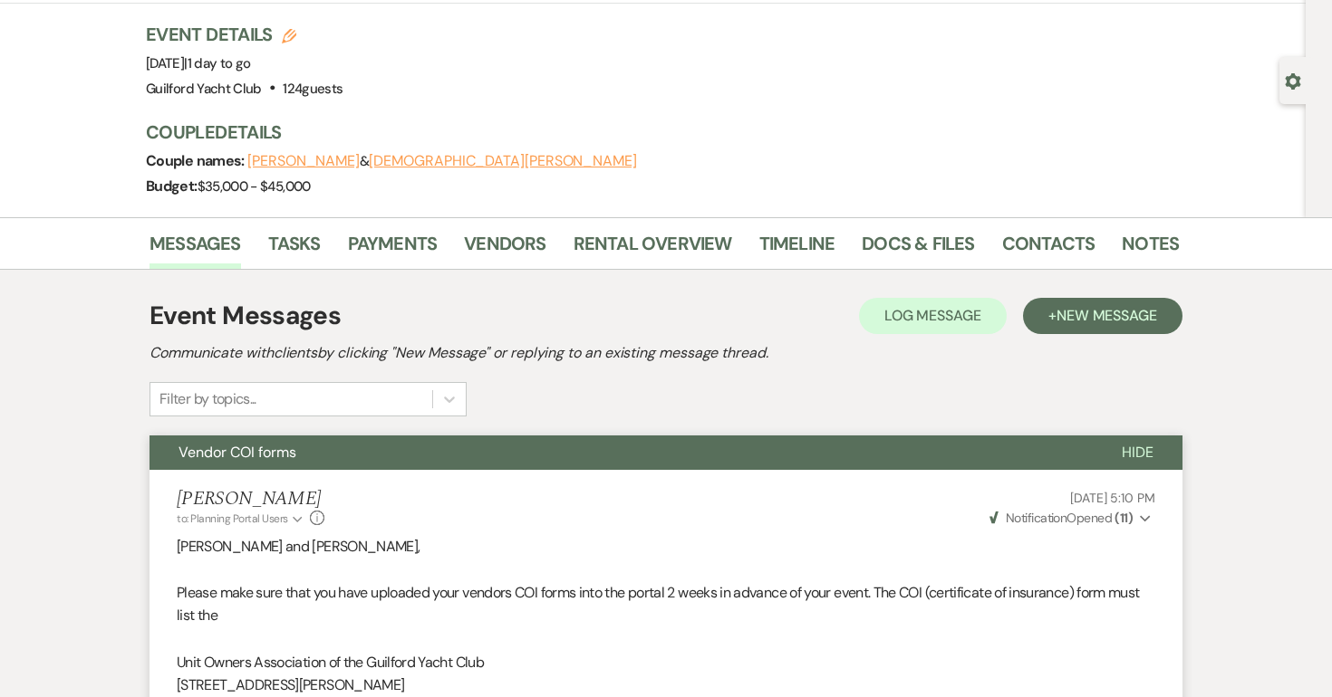
scroll to position [0, 0]
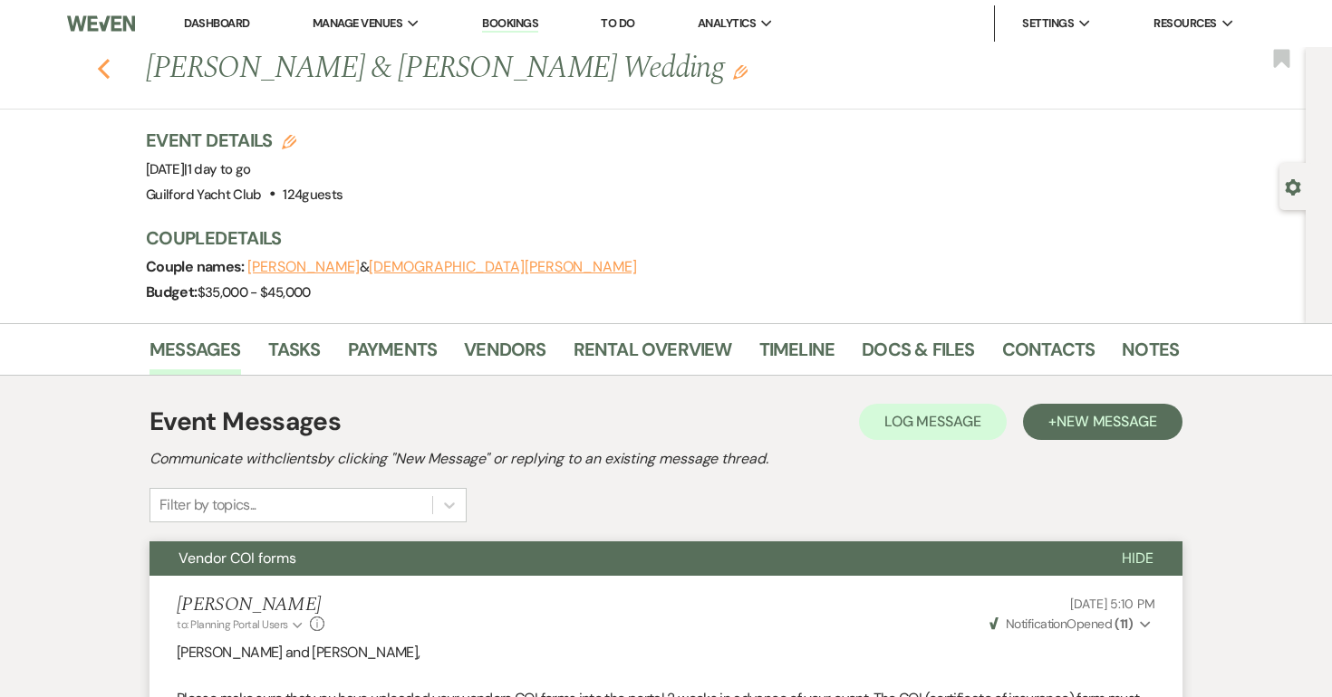
click at [105, 68] on icon "Previous" at bounding box center [104, 69] width 14 height 22
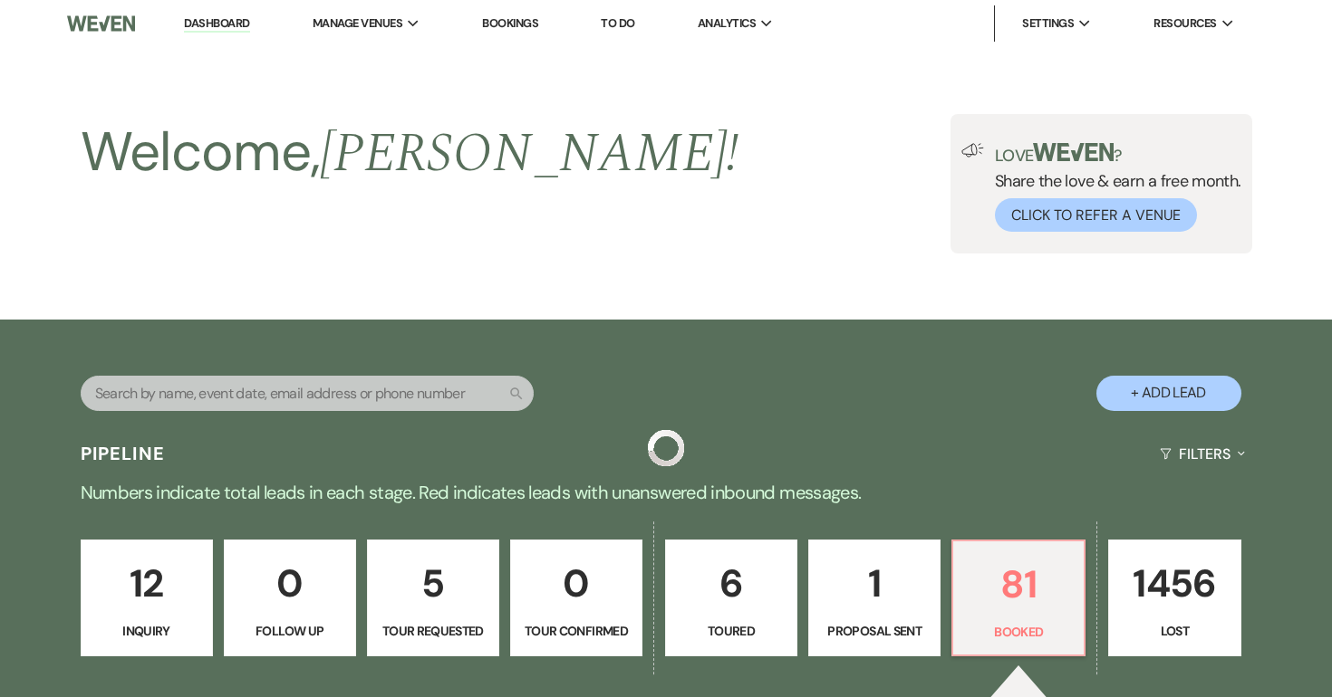
scroll to position [509, 0]
